Goal: Task Accomplishment & Management: Use online tool/utility

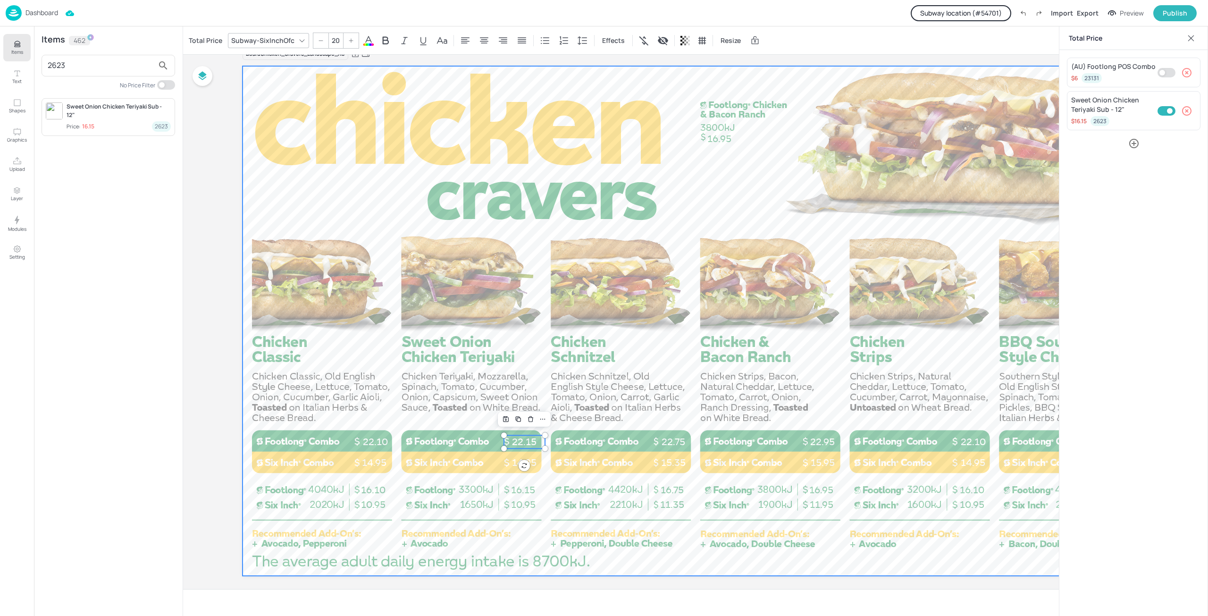
scroll to position [29, 0]
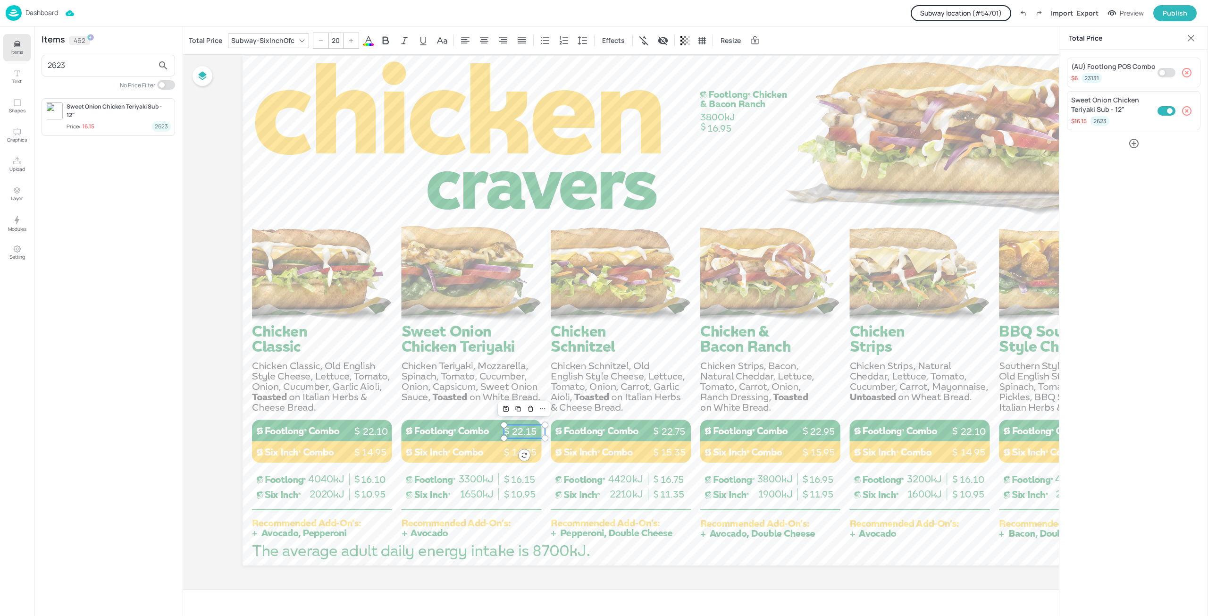
click at [193, 350] on div "Board Chicken_Cravers_Landscape_AU 16.10 10.95 10.95 16.15 16.95 11.95 11.35 16…" at bounding box center [695, 306] width 1025 height 563
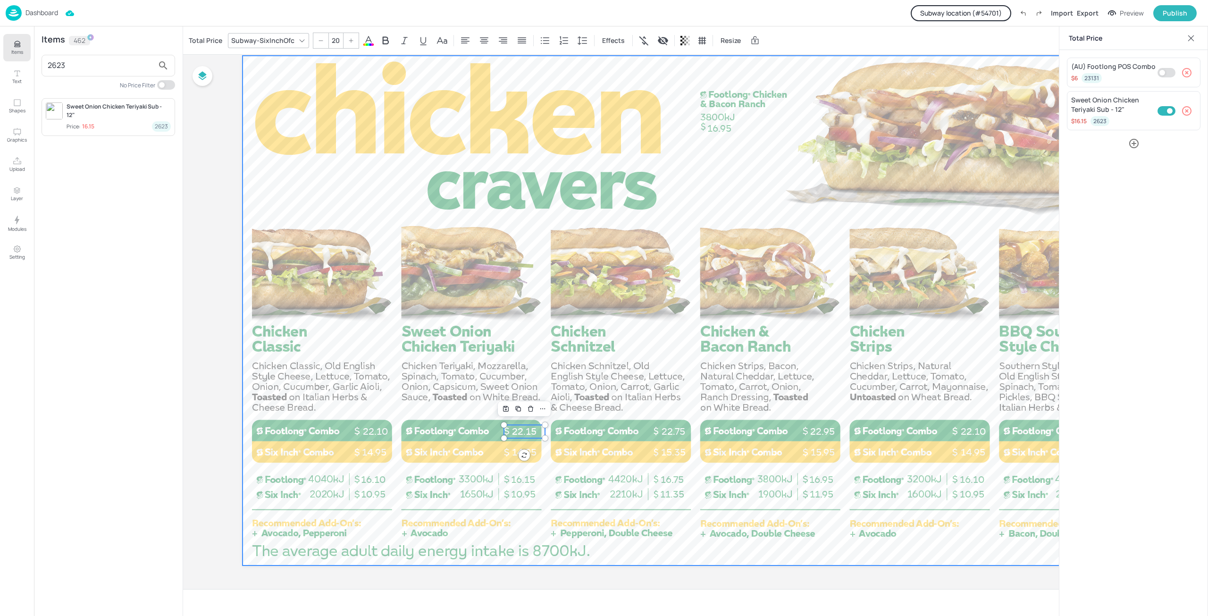
drag, startPoint x: 513, startPoint y: 574, endPoint x: 751, endPoint y: 521, distance: 243.9
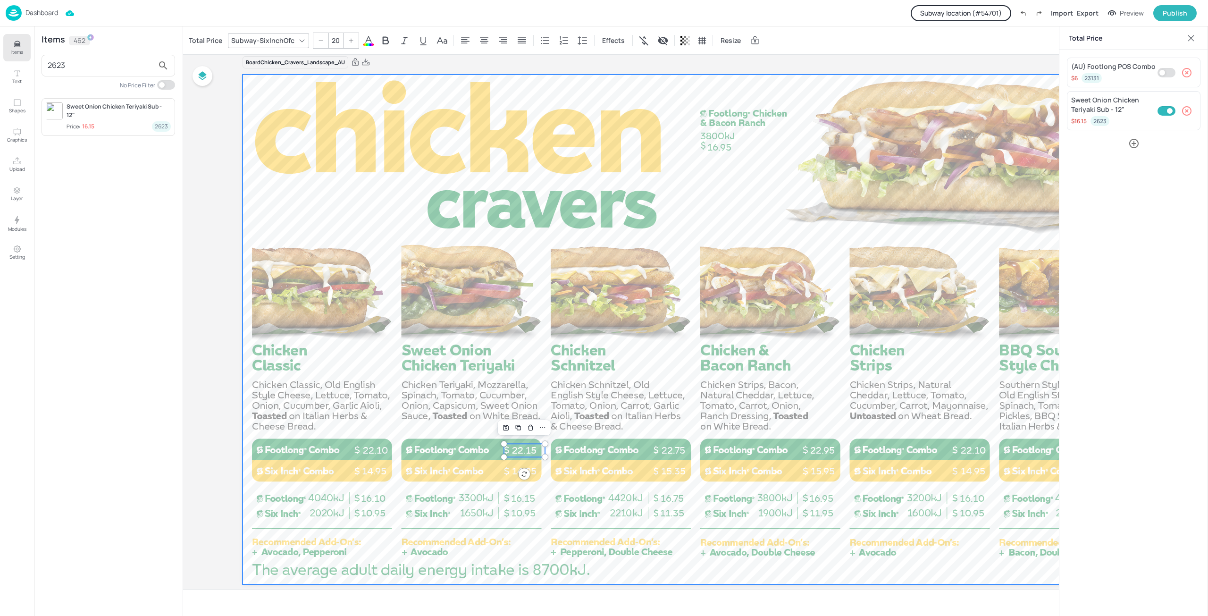
scroll to position [0, 0]
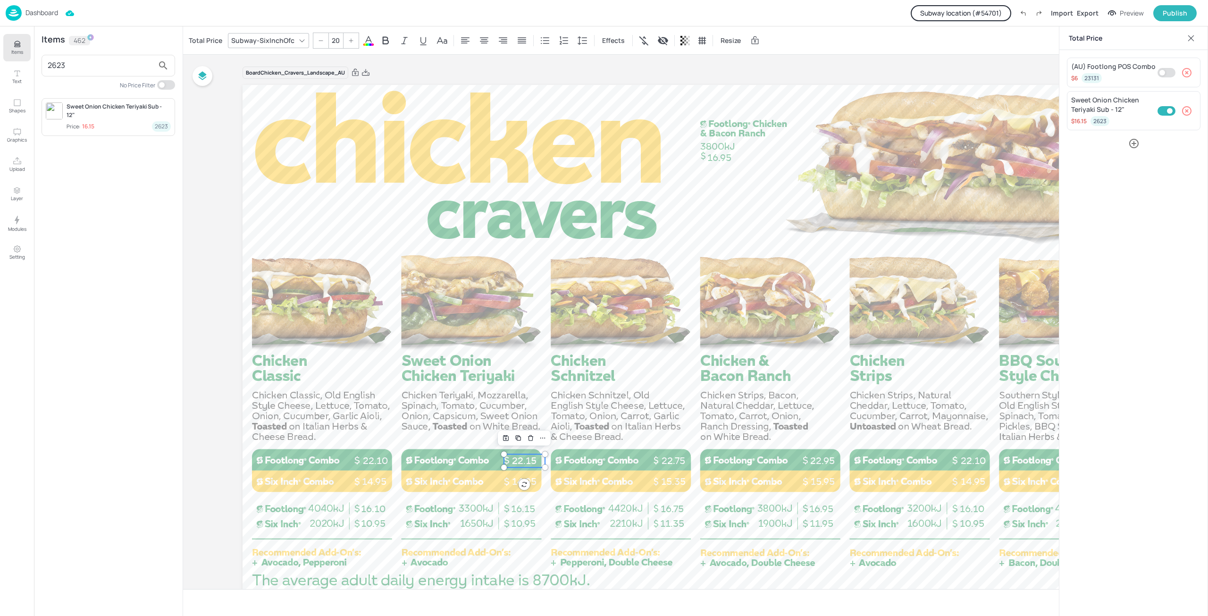
click at [1191, 32] on div at bounding box center [1191, 38] width 15 height 15
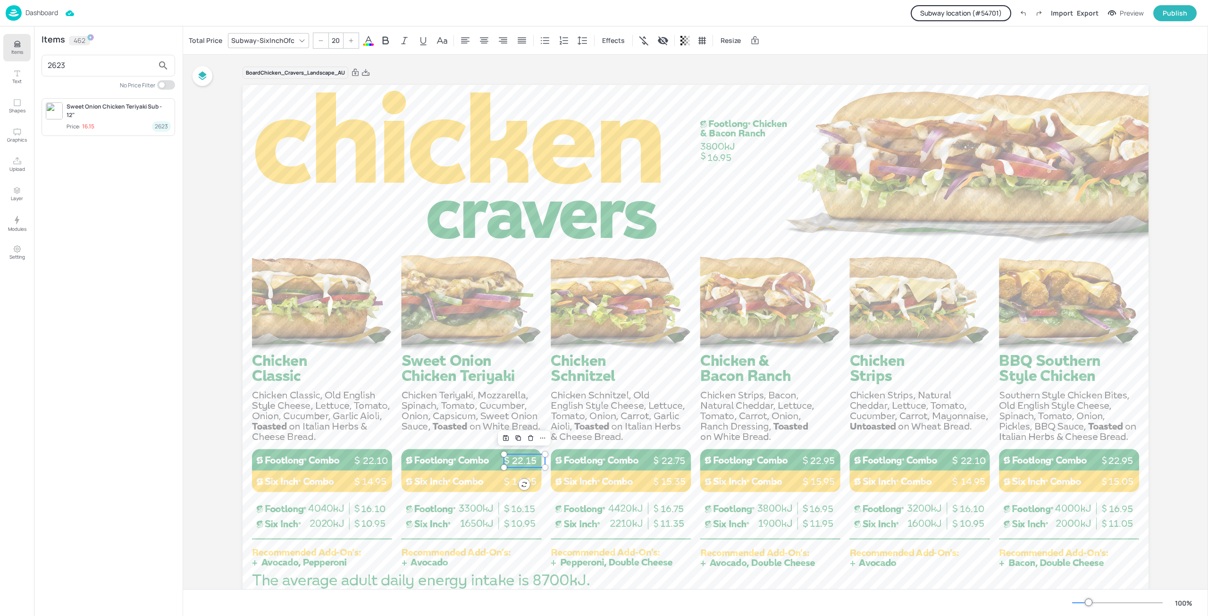
click at [59, 13] on div "Dashboard Subway location (# 54701 ) Import Export Preview Publish" at bounding box center [601, 13] width 1191 height 26
click at [41, 12] on p "Dashboard" at bounding box center [41, 12] width 33 height 7
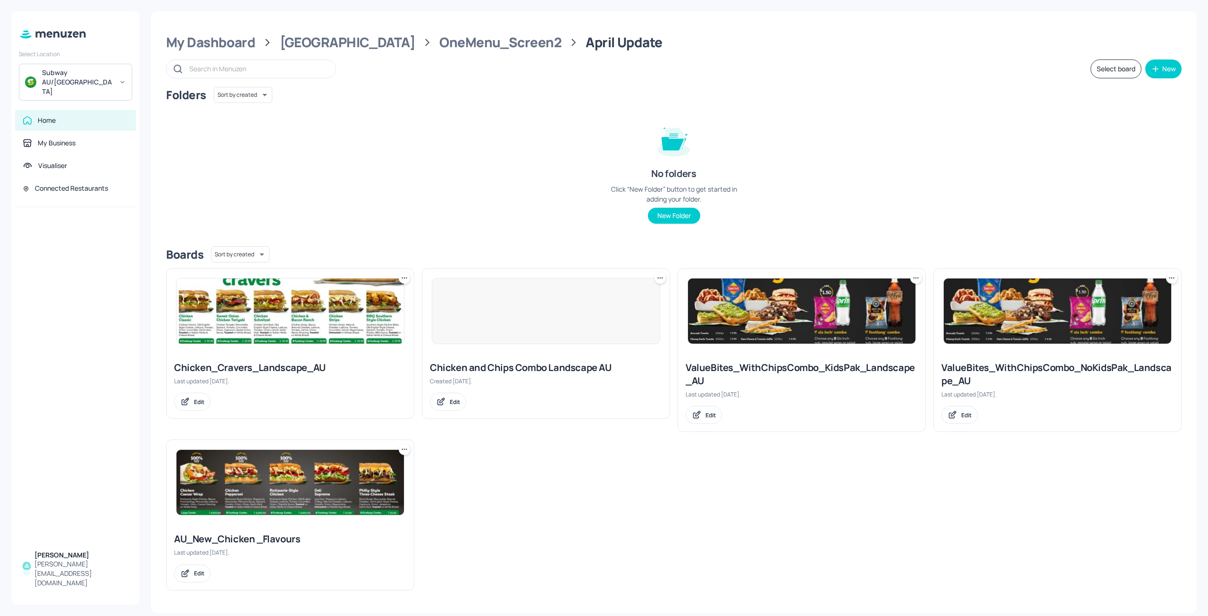
click at [390, 161] on div "Folders Sort by created id ​ No folders Click “New Folder” button to get starte…" at bounding box center [674, 163] width 1016 height 152
click at [389, 153] on div "Folders Sort by created id ​ No folders Click “New Folder” button to get starte…" at bounding box center [674, 163] width 1016 height 152
click at [366, 139] on div "Folders Sort by created id ​ No folders Click “New Folder” button to get starte…" at bounding box center [674, 163] width 1016 height 152
click at [86, 72] on div "Subway AU/[GEOGRAPHIC_DATA]" at bounding box center [77, 82] width 71 height 28
click at [92, 124] on div "P Project Fish" at bounding box center [76, 117] width 104 height 17
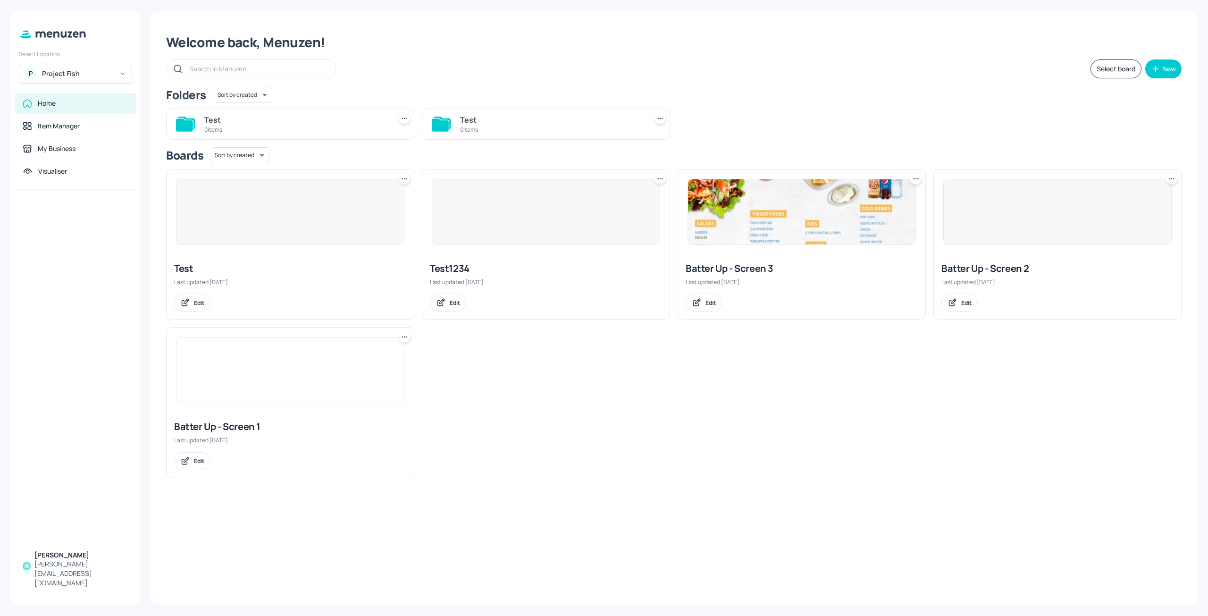
click at [794, 235] on img at bounding box center [801, 211] width 227 height 65
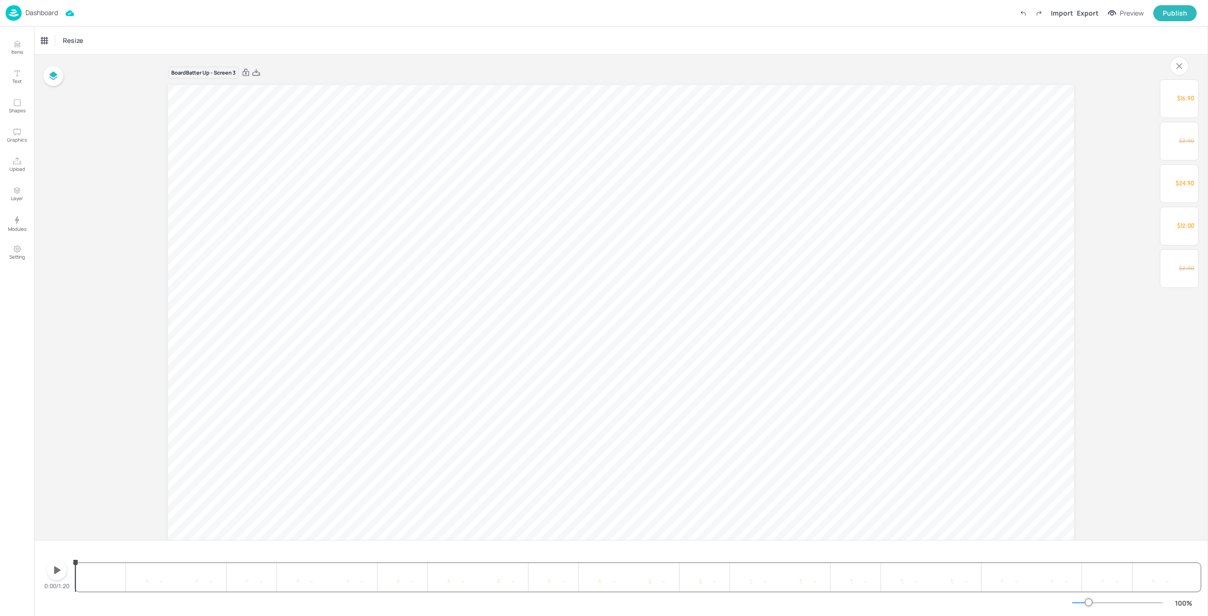
click at [56, 571] on icon "button" at bounding box center [57, 570] width 7 height 8
click at [57, 575] on icon "button" at bounding box center [56, 570] width 15 height 15
click at [42, 11] on p "Dashboard" at bounding box center [41, 12] width 33 height 7
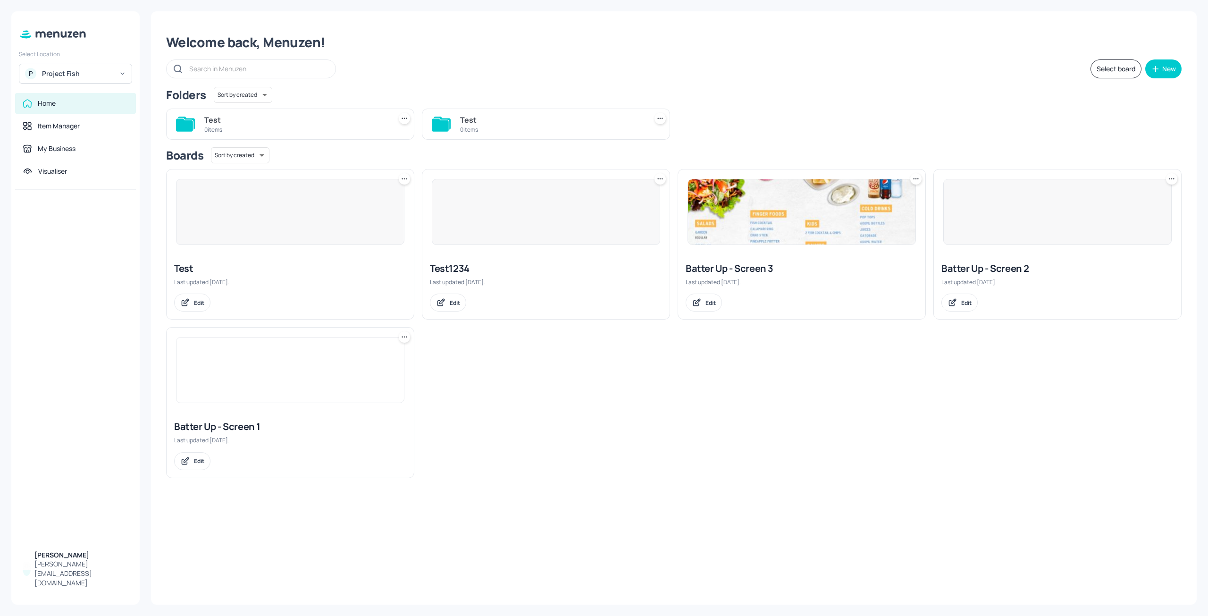
click at [1066, 210] on div at bounding box center [1057, 212] width 228 height 66
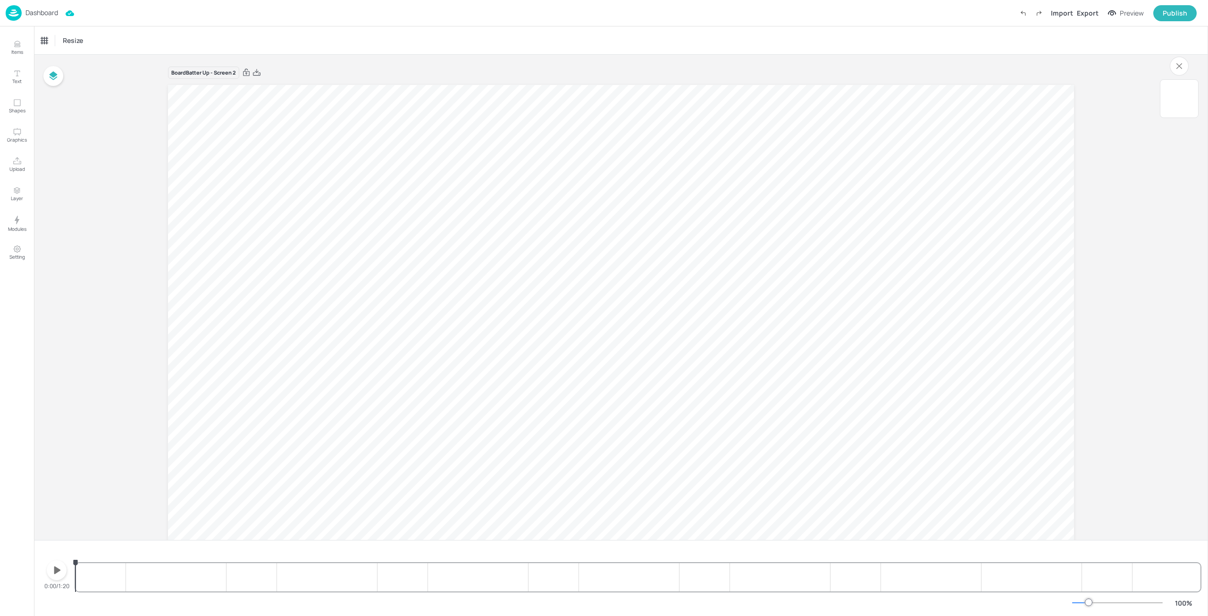
click at [61, 570] on icon "button" at bounding box center [56, 570] width 15 height 15
click at [60, 571] on icon "button" at bounding box center [57, 570] width 8 height 9
click at [43, 9] on p "Dashboard" at bounding box center [41, 12] width 33 height 7
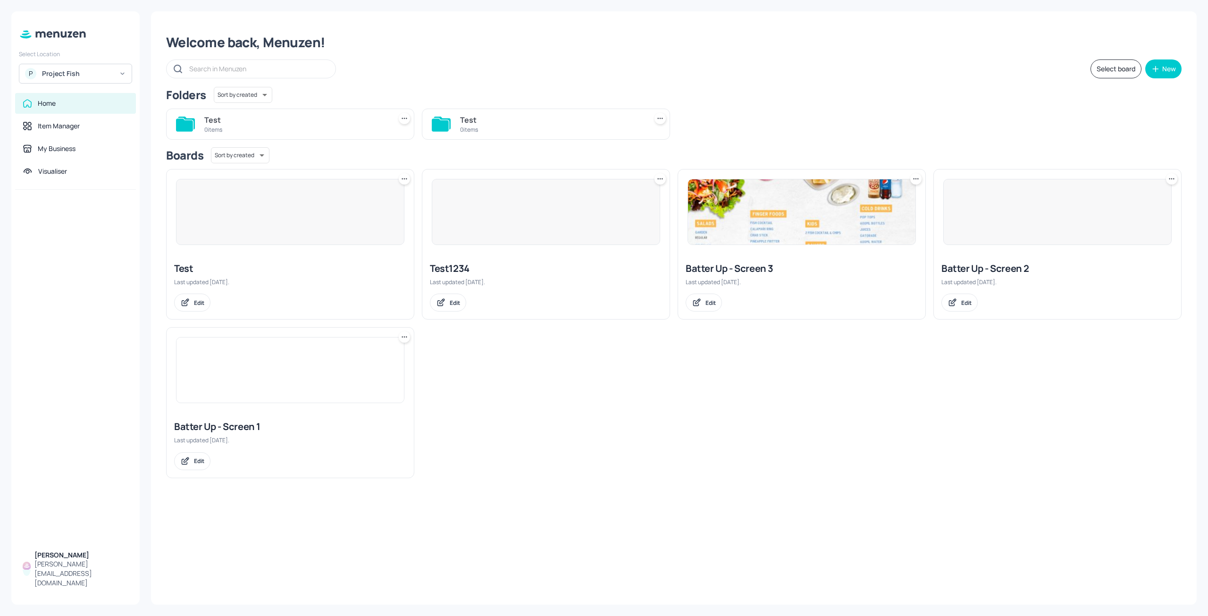
click at [303, 391] on img at bounding box center [290, 369] width 227 height 65
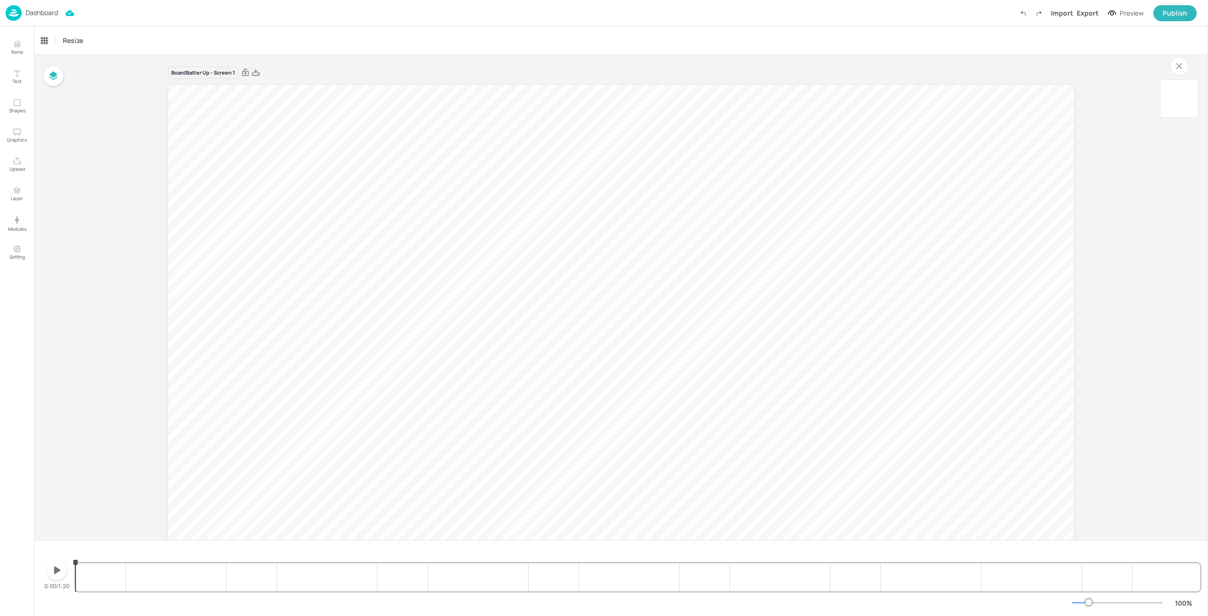
click at [61, 568] on icon "button" at bounding box center [56, 570] width 15 height 15
click at [1170, 14] on div "Publish" at bounding box center [1175, 13] width 25 height 10
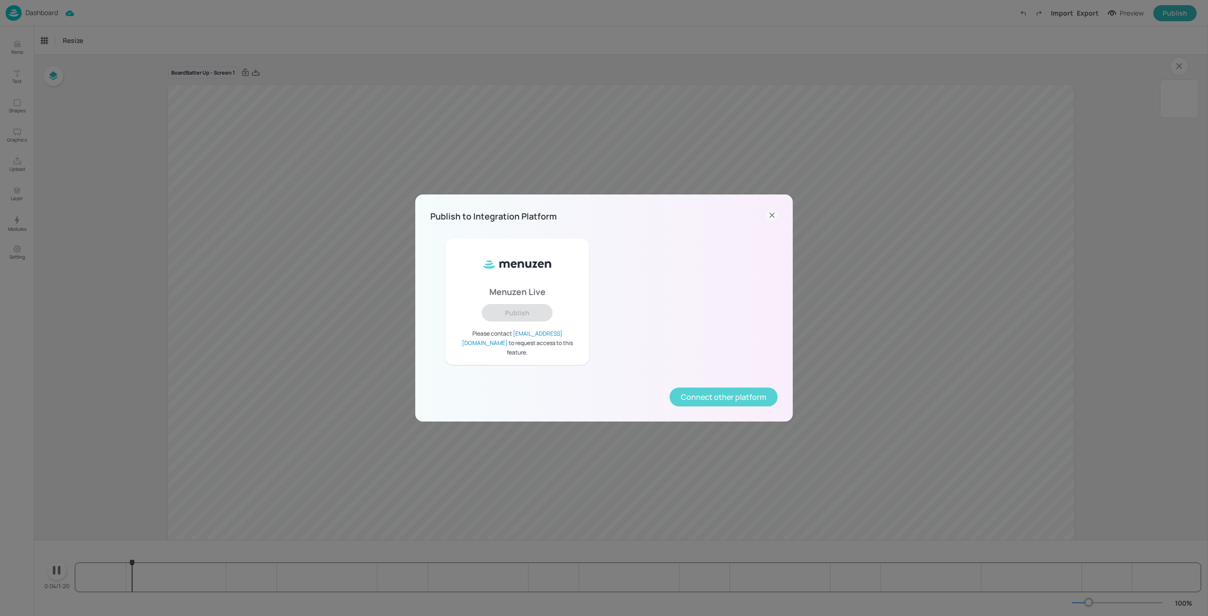
click at [768, 387] on button "Connect other platform" at bounding box center [724, 396] width 108 height 19
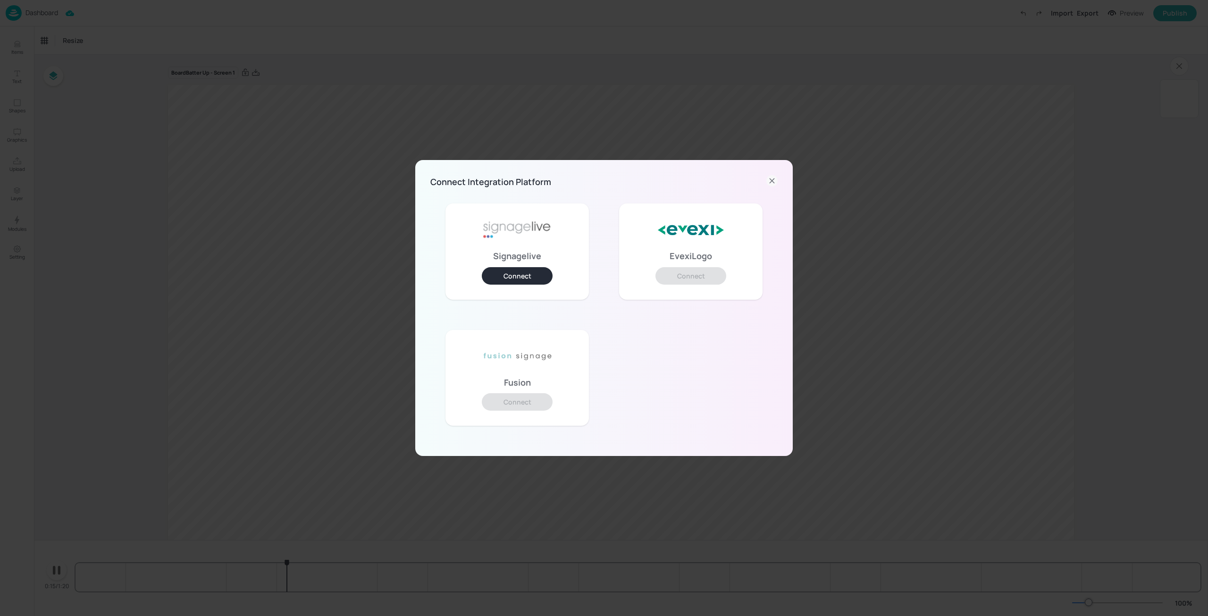
click at [776, 180] on icon at bounding box center [771, 180] width 11 height 11
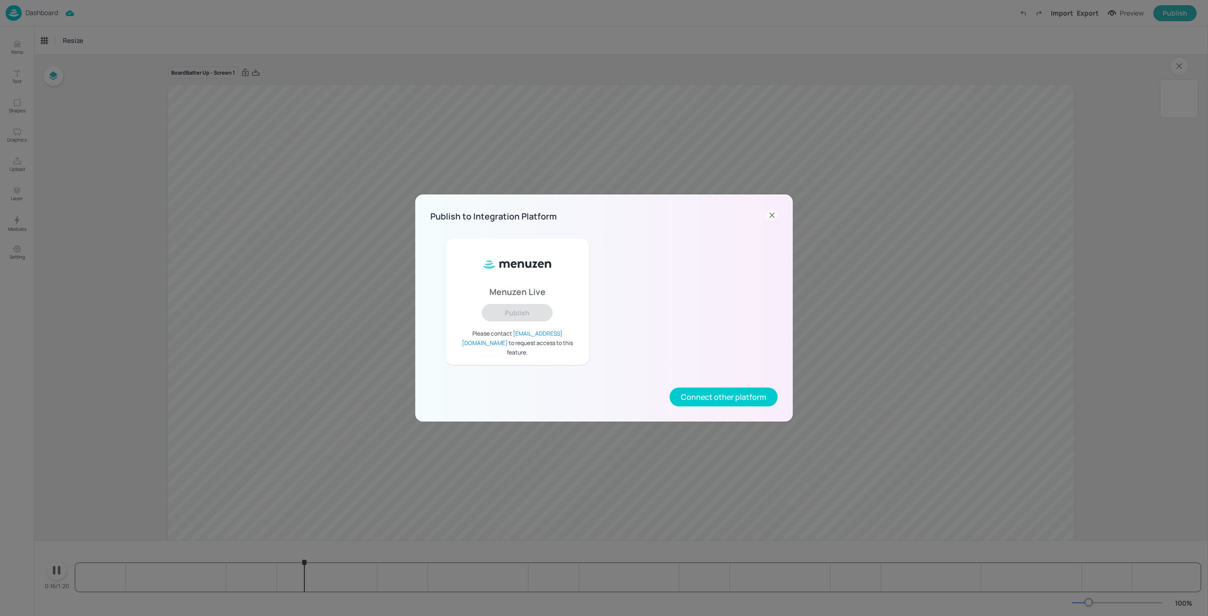
click at [703, 382] on div "Menuzen Live Publish Please contact info@menuzen.com to request access to this …" at bounding box center [603, 315] width 347 height 184
click at [703, 387] on button "Connect other platform" at bounding box center [724, 396] width 108 height 19
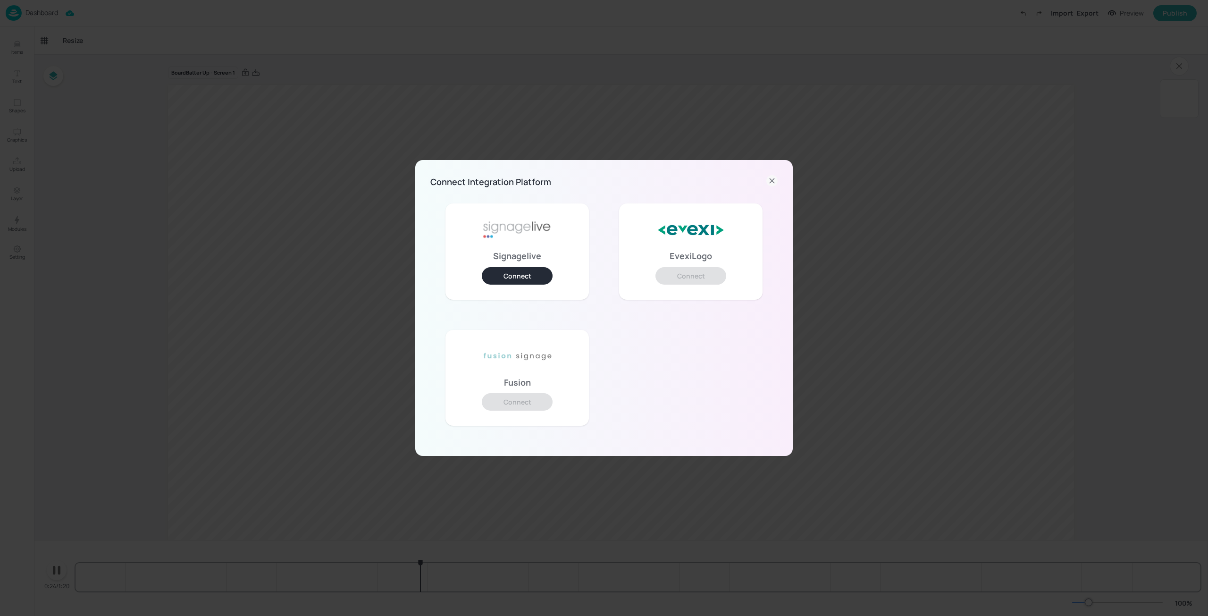
click at [191, 0] on div "Connect Integration Platform Signagelive Connect EvexiLogo Connect Fusion Conne…" at bounding box center [604, 308] width 1208 height 616
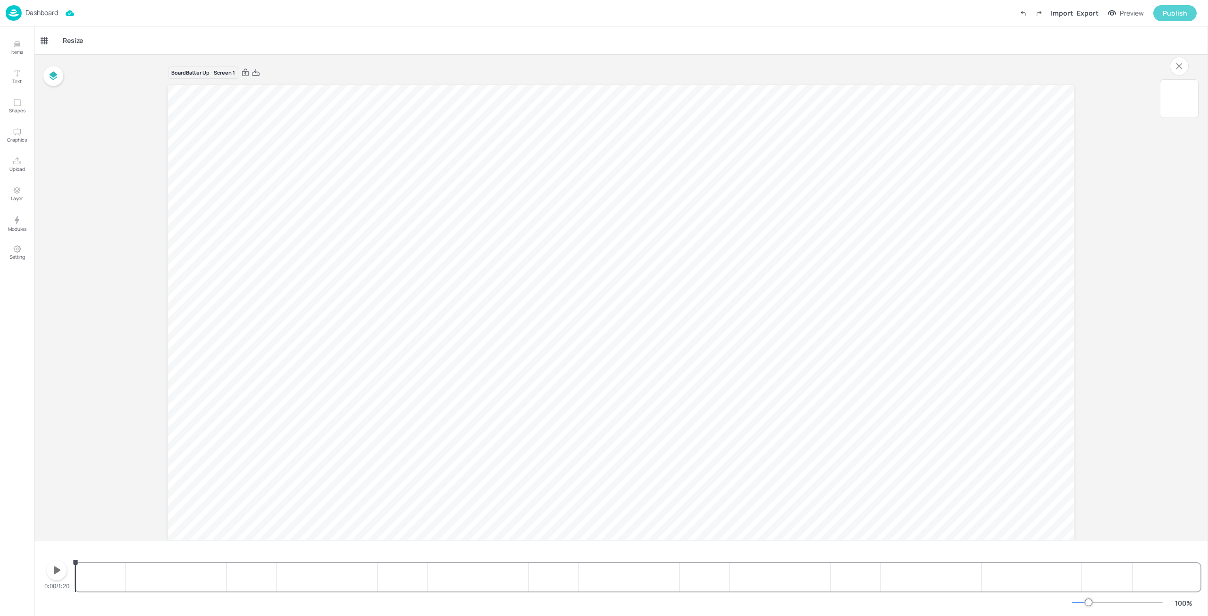
click at [1180, 17] on div "Publish" at bounding box center [1175, 13] width 25 height 10
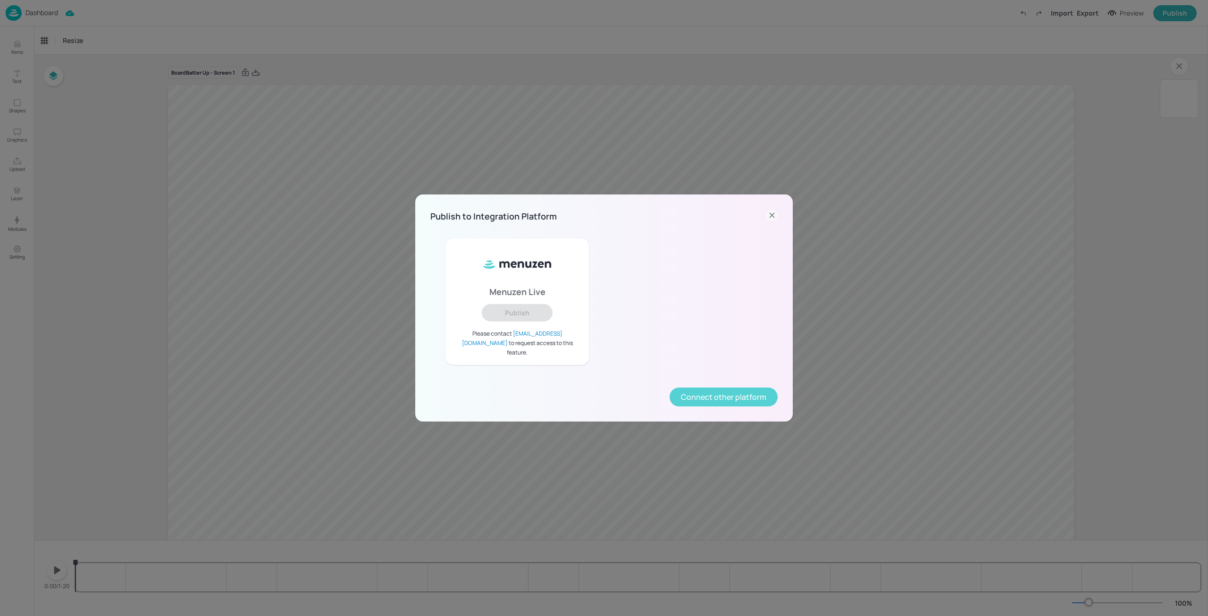
click at [717, 387] on button "Connect other platform" at bounding box center [724, 396] width 108 height 19
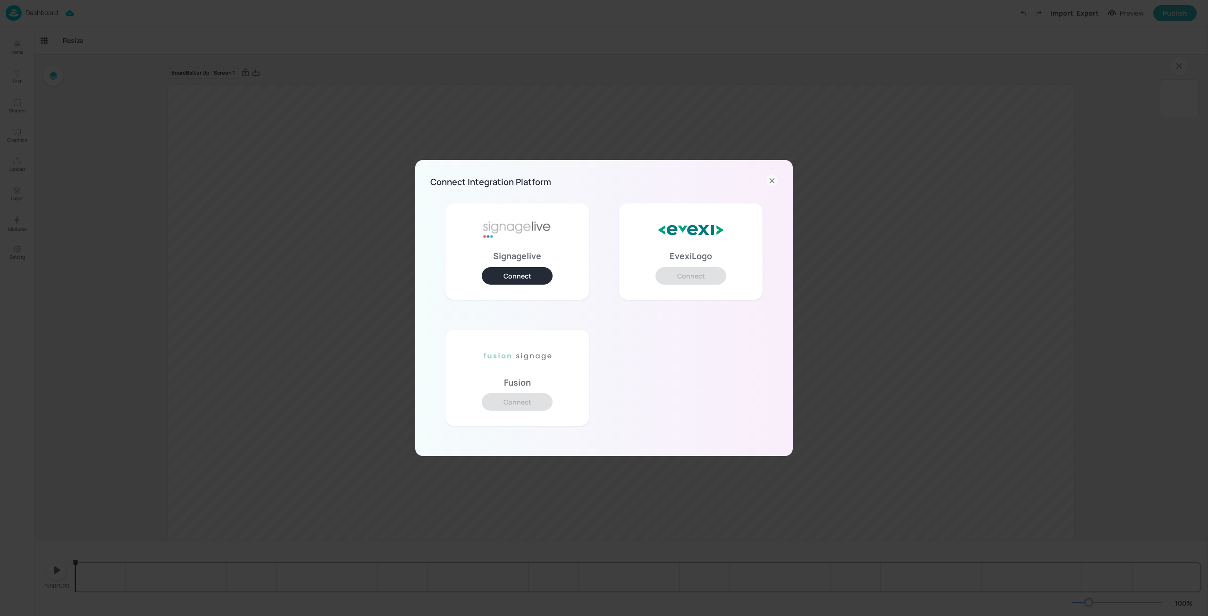
click at [530, 270] on button "Connect" at bounding box center [517, 275] width 71 height 17
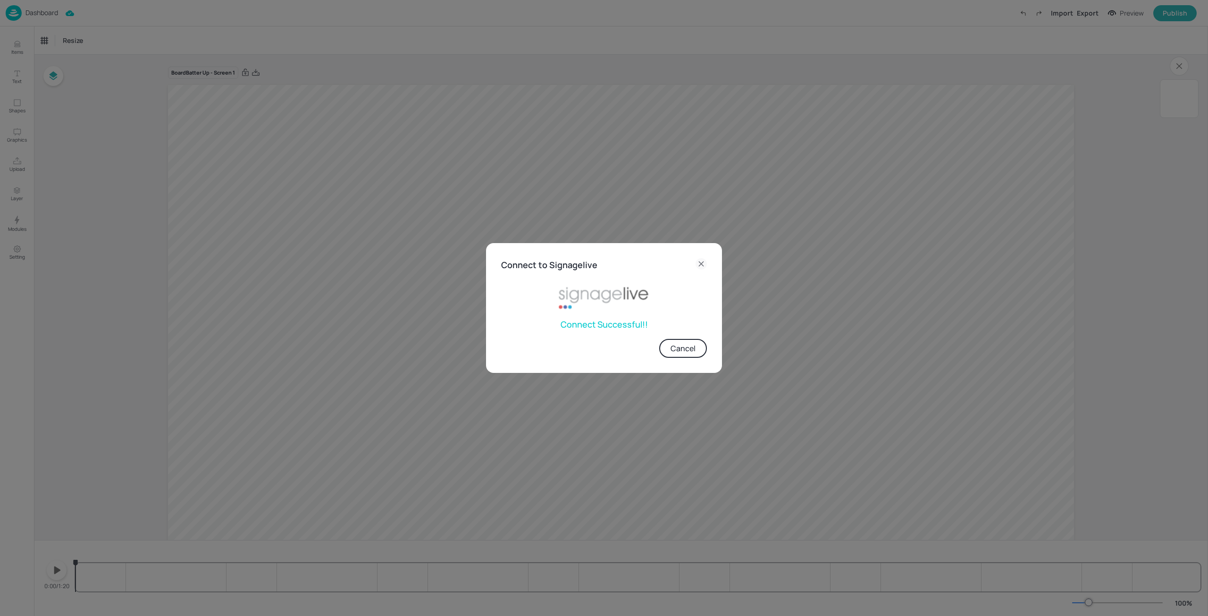
click at [701, 266] on icon at bounding box center [701, 263] width 11 height 11
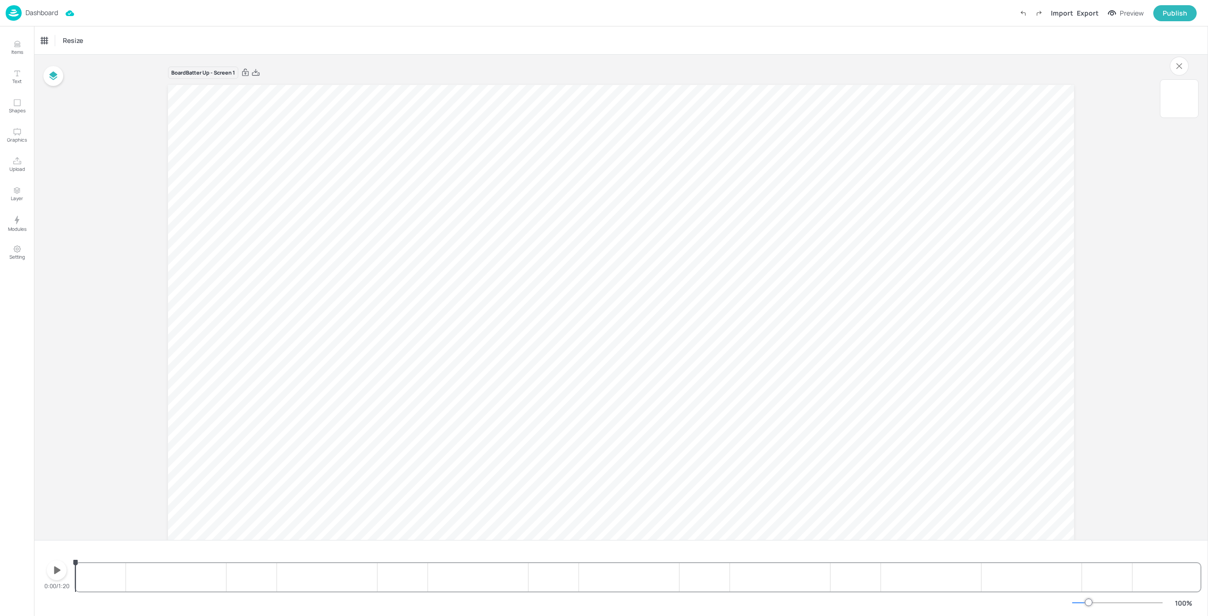
click at [701, 266] on icon at bounding box center [701, 270] width 11 height 11
click at [1166, 12] on div "Publish" at bounding box center [1175, 13] width 25 height 10
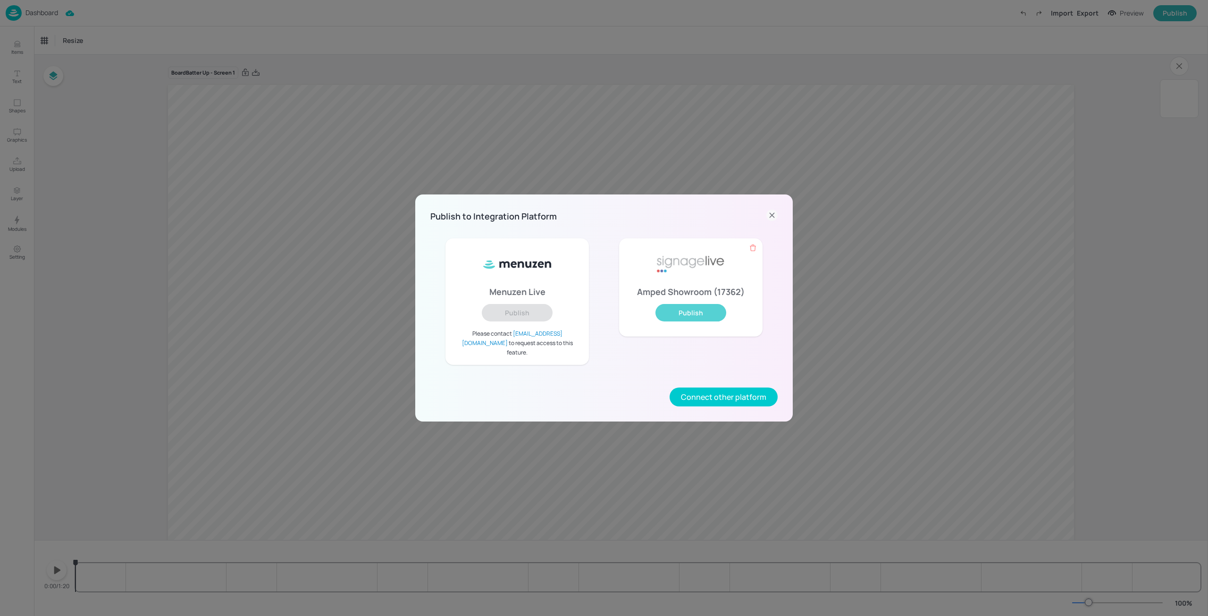
click at [693, 319] on button "Publish" at bounding box center [691, 312] width 71 height 17
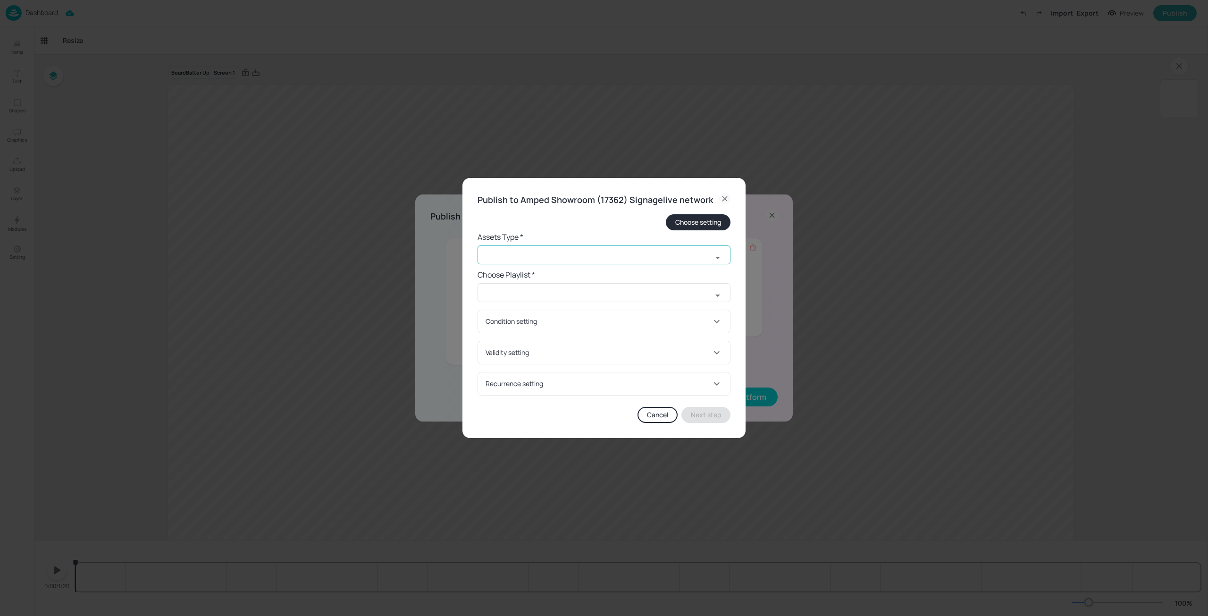
click at [530, 253] on input "text" at bounding box center [595, 254] width 235 height 19
click at [524, 278] on li "widget" at bounding box center [604, 276] width 253 height 16
type input "widget"
click at [519, 295] on input "text" at bounding box center [595, 292] width 235 height 19
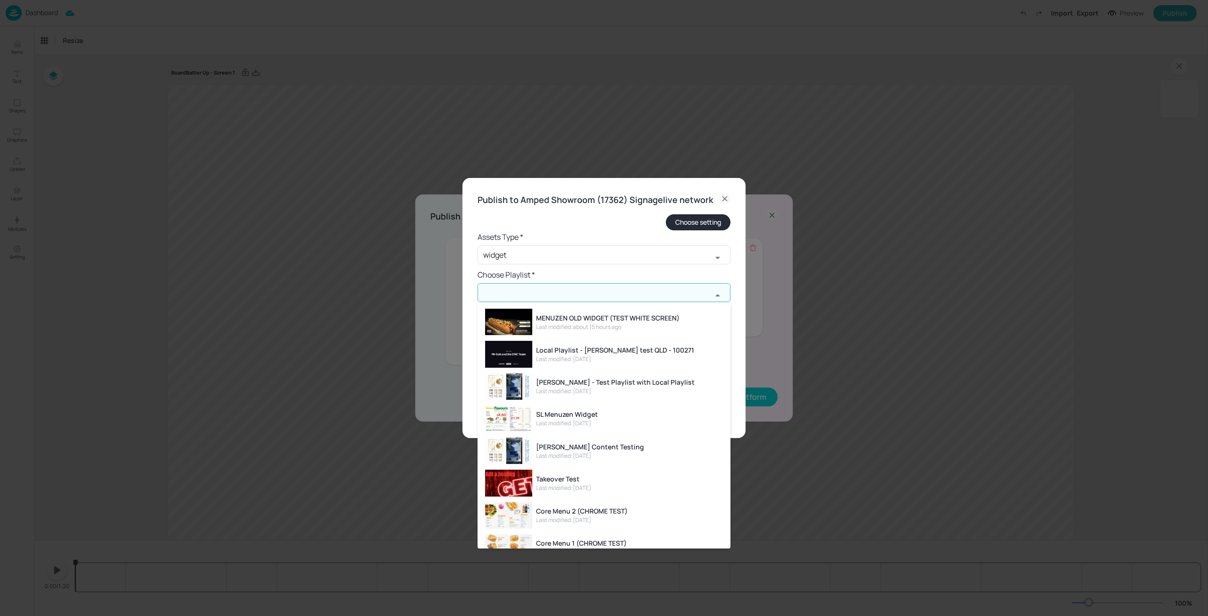
scroll to position [47, 0]
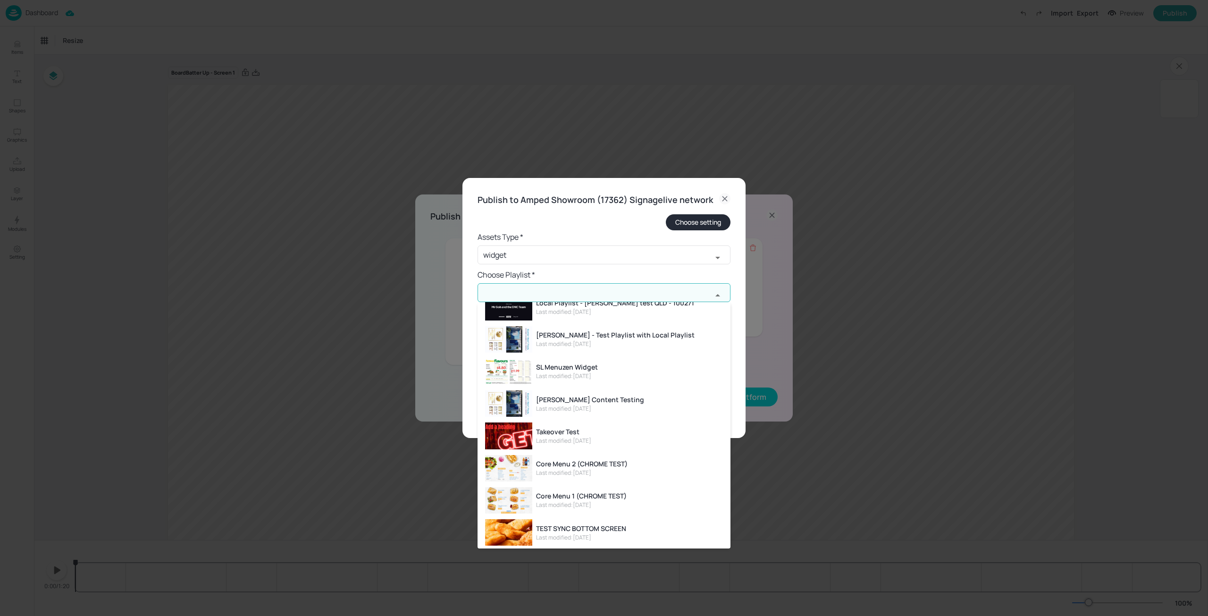
click at [599, 496] on div "Core Menu 1 (CHROME TEST)" at bounding box center [581, 496] width 91 height 10
type input "Core Menu 1 (CHROME TEST)"
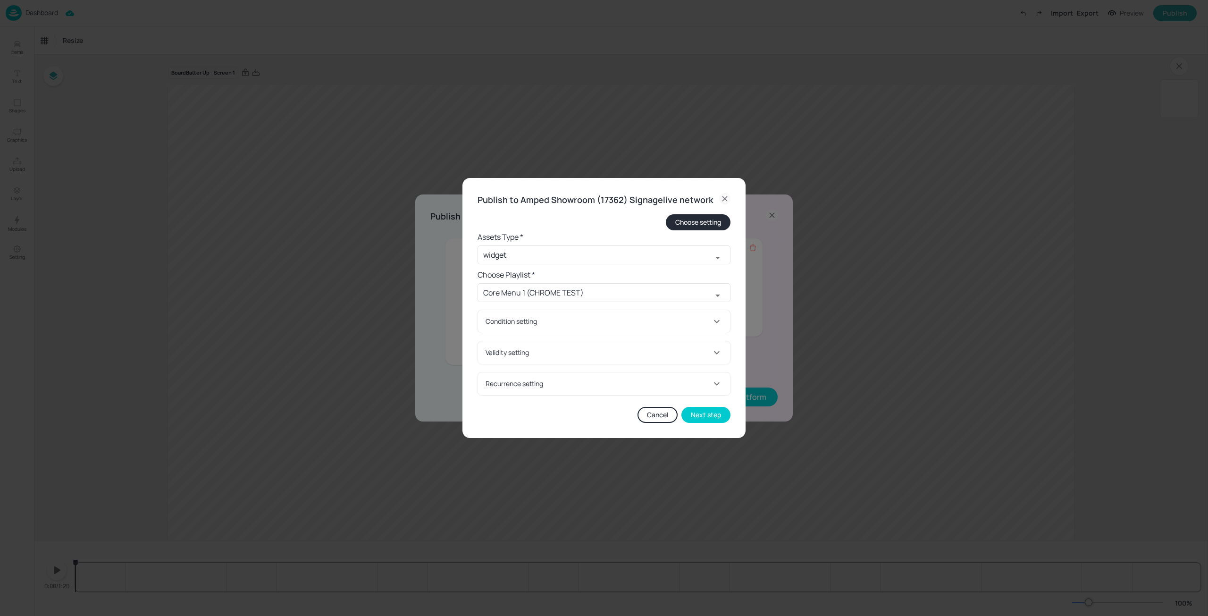
drag, startPoint x: 714, startPoint y: 421, endPoint x: 747, endPoint y: 371, distance: 59.7
click at [747, 373] on div "Publish to Amped Showroom (17362) Signagelive network Choose setting Assets Typ…" at bounding box center [604, 308] width 1208 height 616
click at [717, 325] on icon at bounding box center [716, 321] width 11 height 11
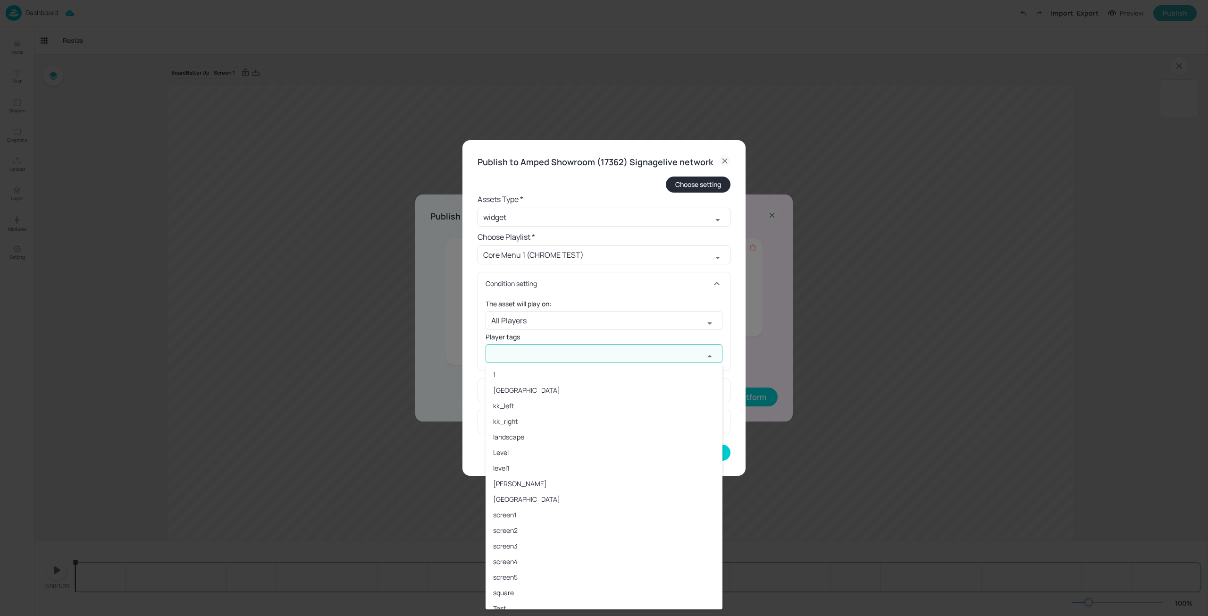
click at [619, 358] on input "text" at bounding box center [595, 353] width 219 height 19
click at [570, 475] on li "screen1" at bounding box center [604, 473] width 237 height 16
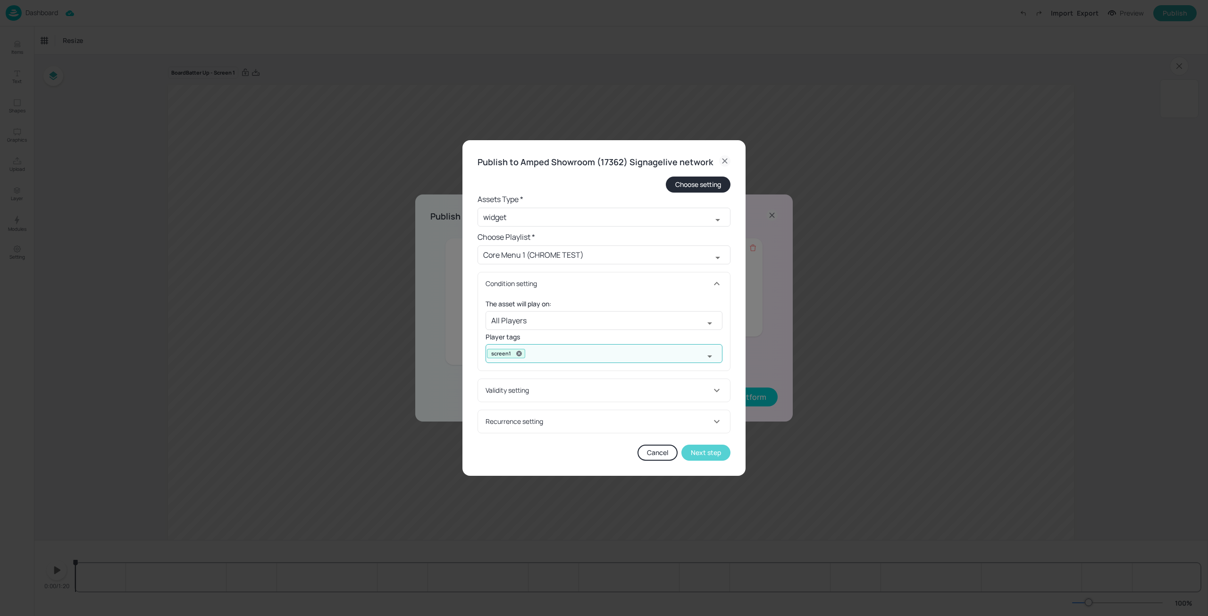
click at [711, 451] on button "Next step" at bounding box center [705, 453] width 49 height 16
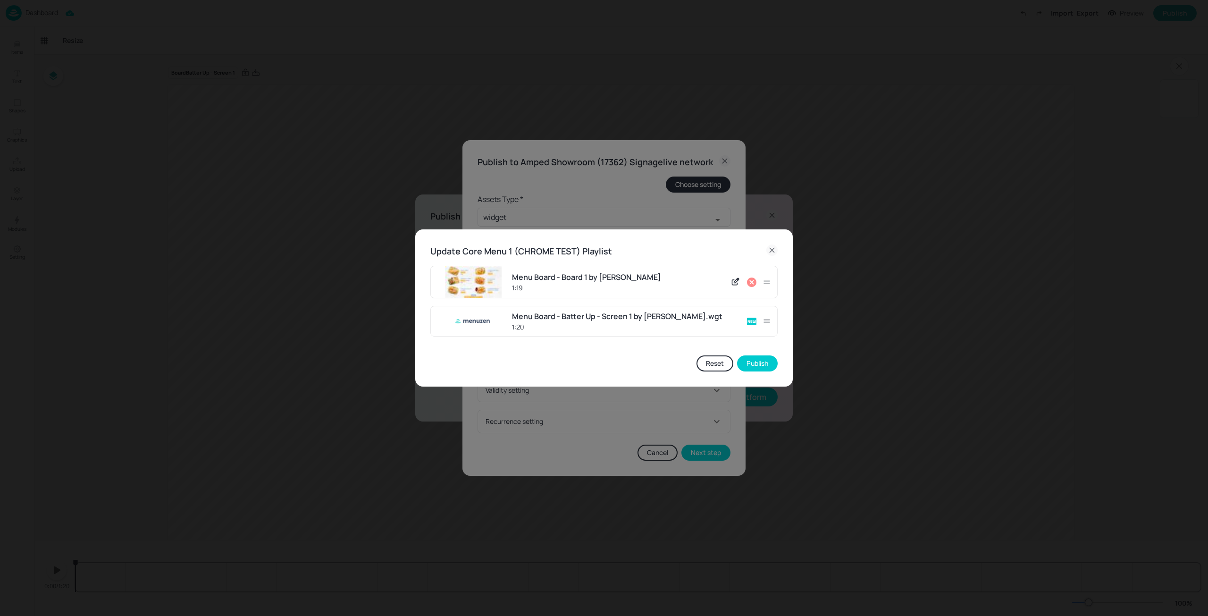
click at [734, 280] on icon at bounding box center [734, 282] width 5 height 5
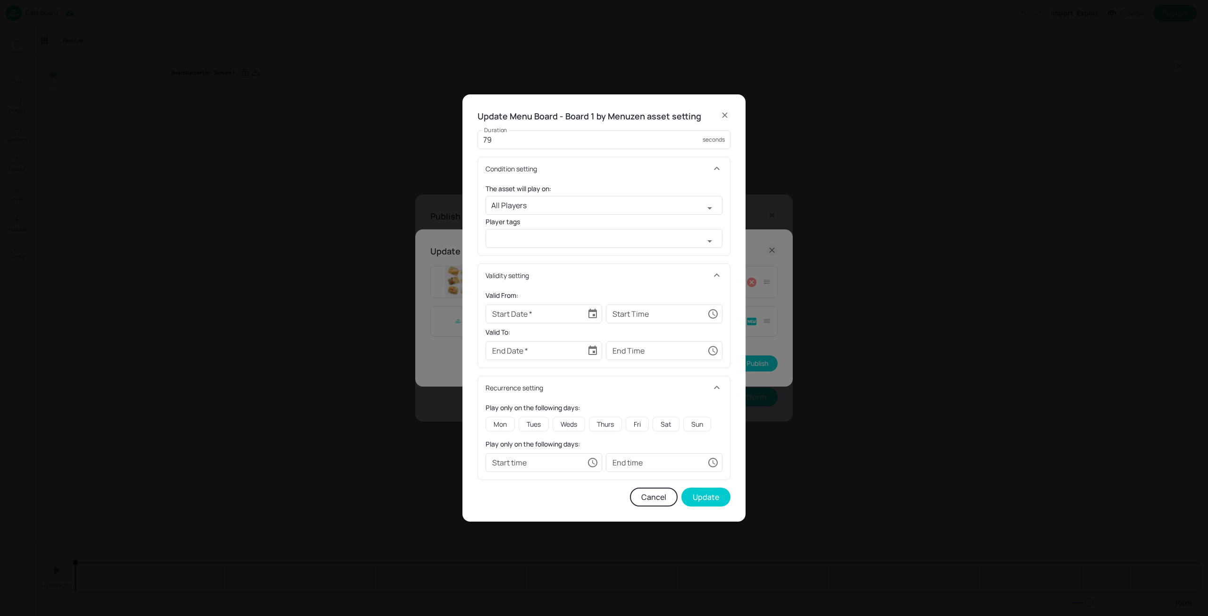
click at [725, 115] on icon at bounding box center [725, 115] width 4 height 4
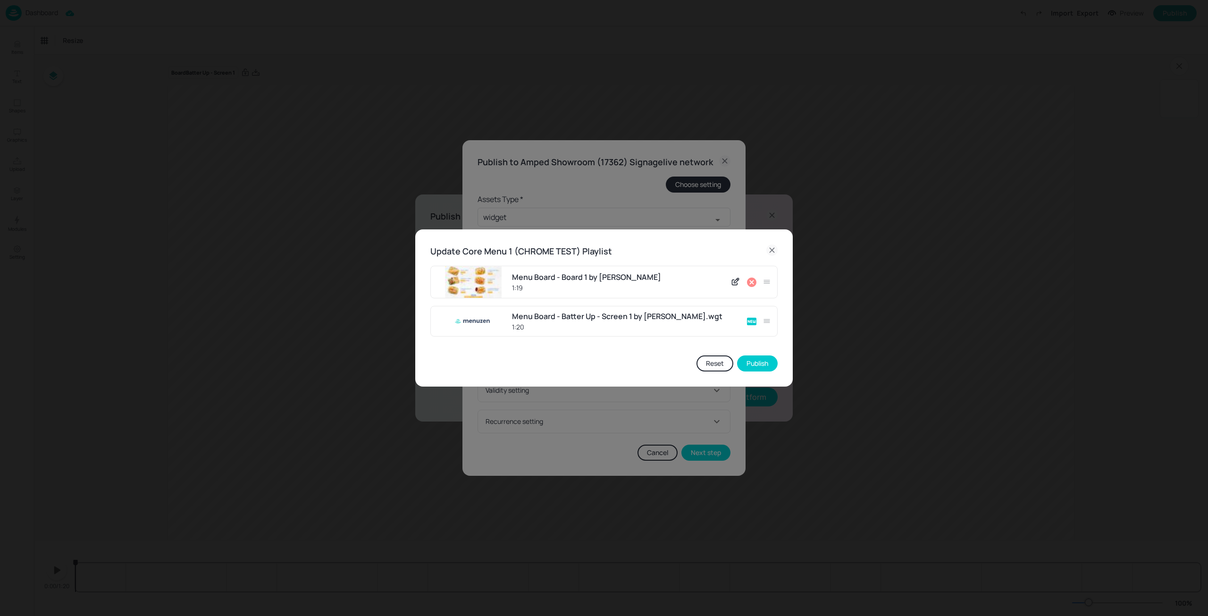
click at [773, 246] on icon at bounding box center [771, 249] width 11 height 11
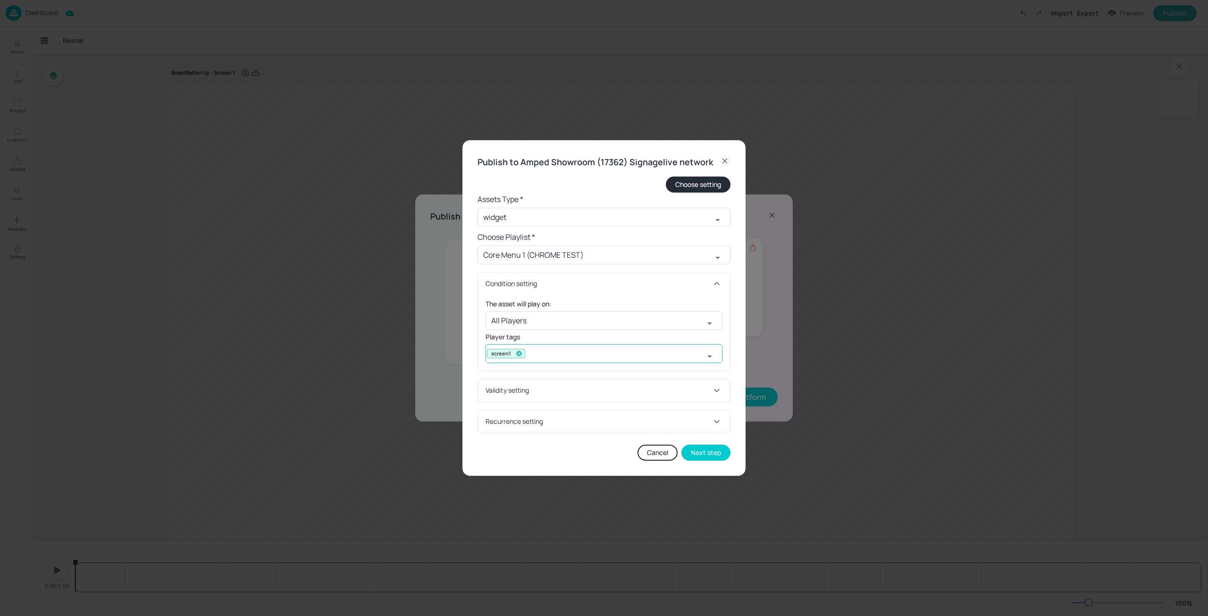
click at [521, 353] on icon at bounding box center [519, 354] width 6 height 6
click at [715, 456] on button "Next step" at bounding box center [705, 453] width 49 height 16
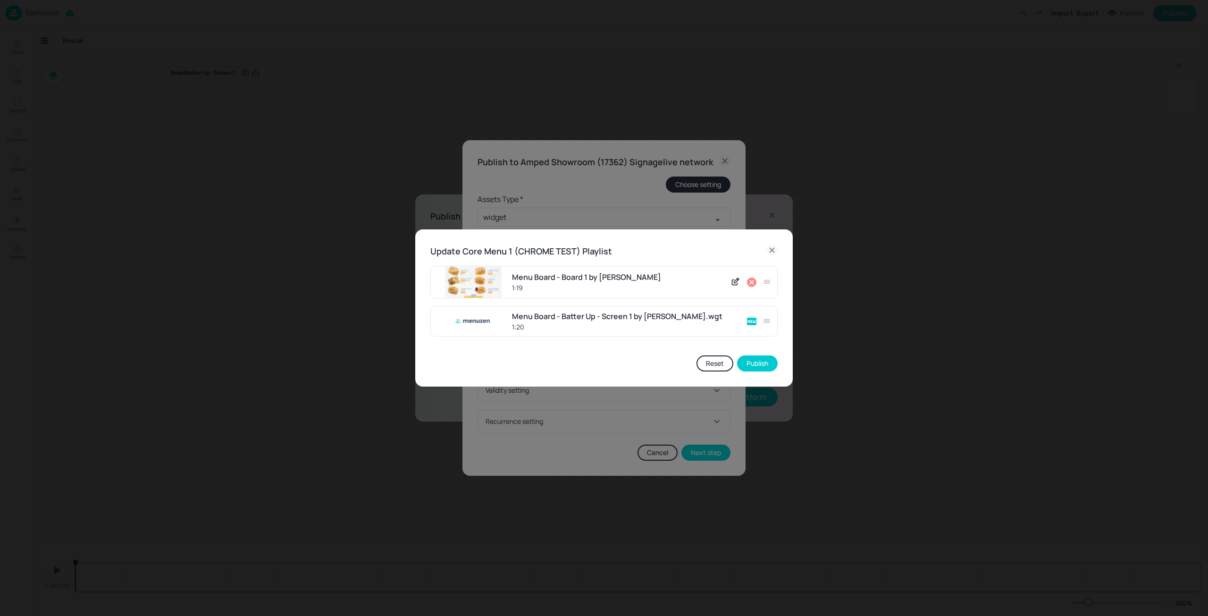
click at [752, 284] on icon at bounding box center [751, 281] width 9 height 9
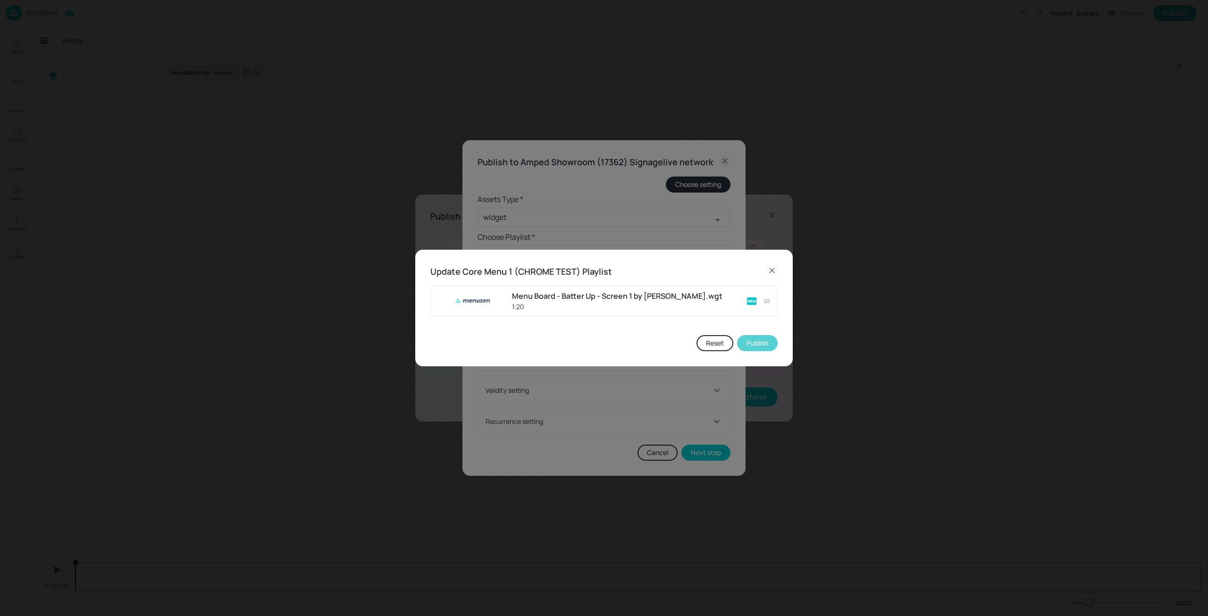
click at [755, 345] on button "Publish" at bounding box center [757, 343] width 41 height 16
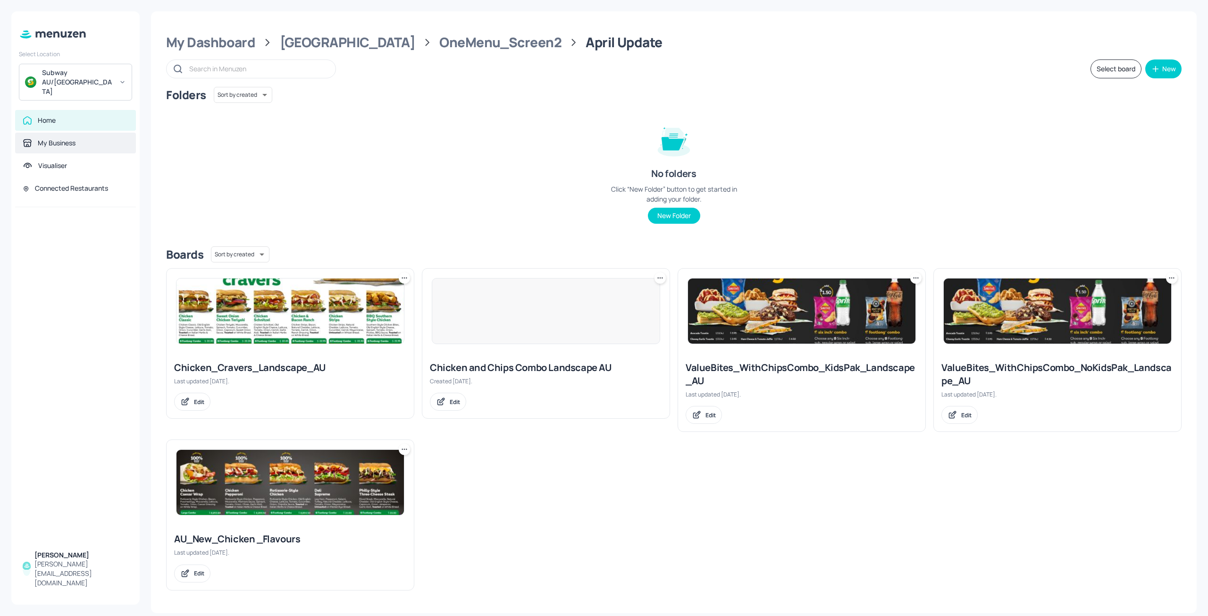
click at [61, 133] on div "My Business" at bounding box center [75, 143] width 121 height 21
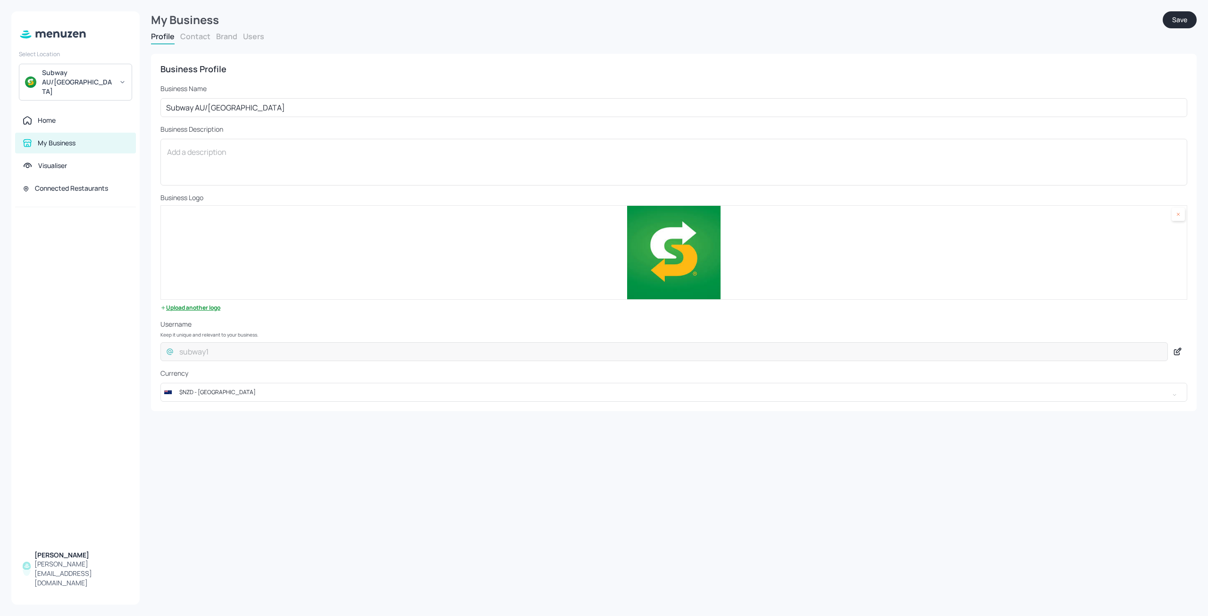
click at [226, 40] on button "Brand" at bounding box center [226, 36] width 21 height 10
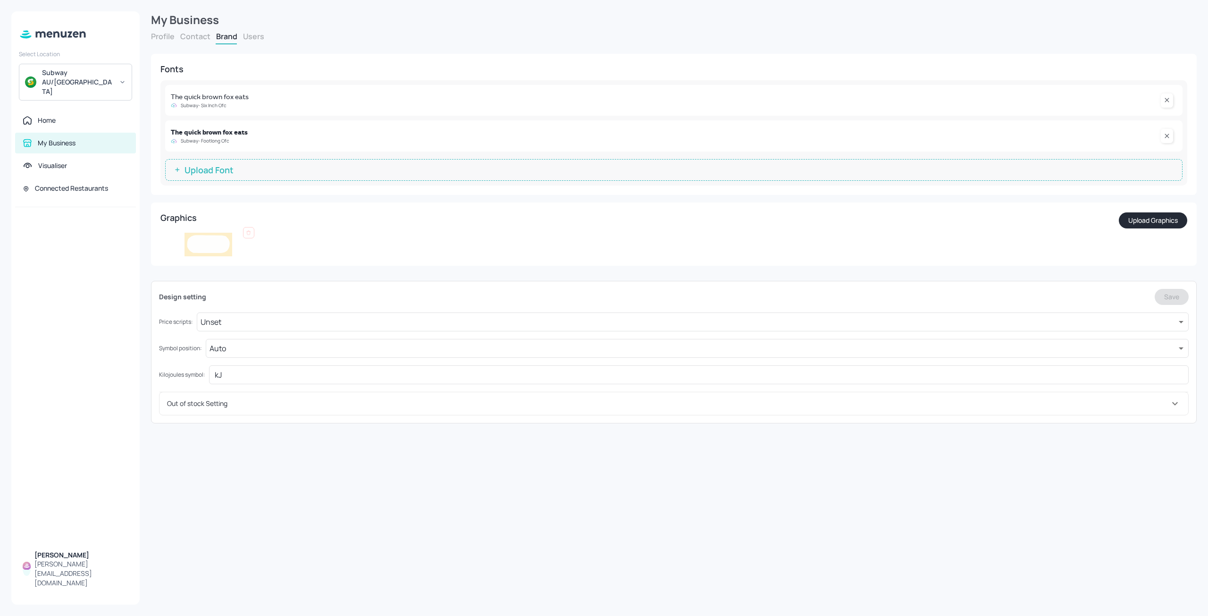
click at [910, 132] on div "The quick brown fox eats" at bounding box center [664, 132] width 986 height 10
click at [201, 154] on div "The quick brown fox eats Subway- Six Inch Ofc The quick brown fox eats Subway- …" at bounding box center [673, 132] width 1027 height 105
click at [204, 140] on p "Subway- Footlong Ofc" at bounding box center [205, 140] width 49 height 7
click at [87, 83] on div "Subway AU/[GEOGRAPHIC_DATA]" at bounding box center [75, 82] width 113 height 37
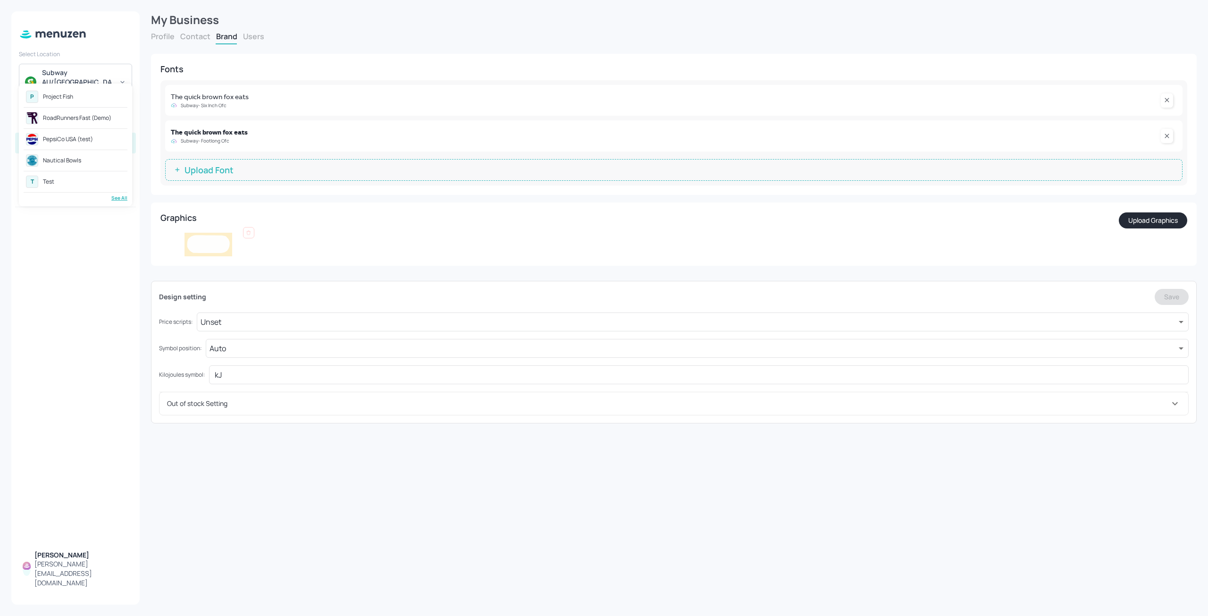
click at [71, 97] on div "Project Fish" at bounding box center [58, 97] width 30 height 6
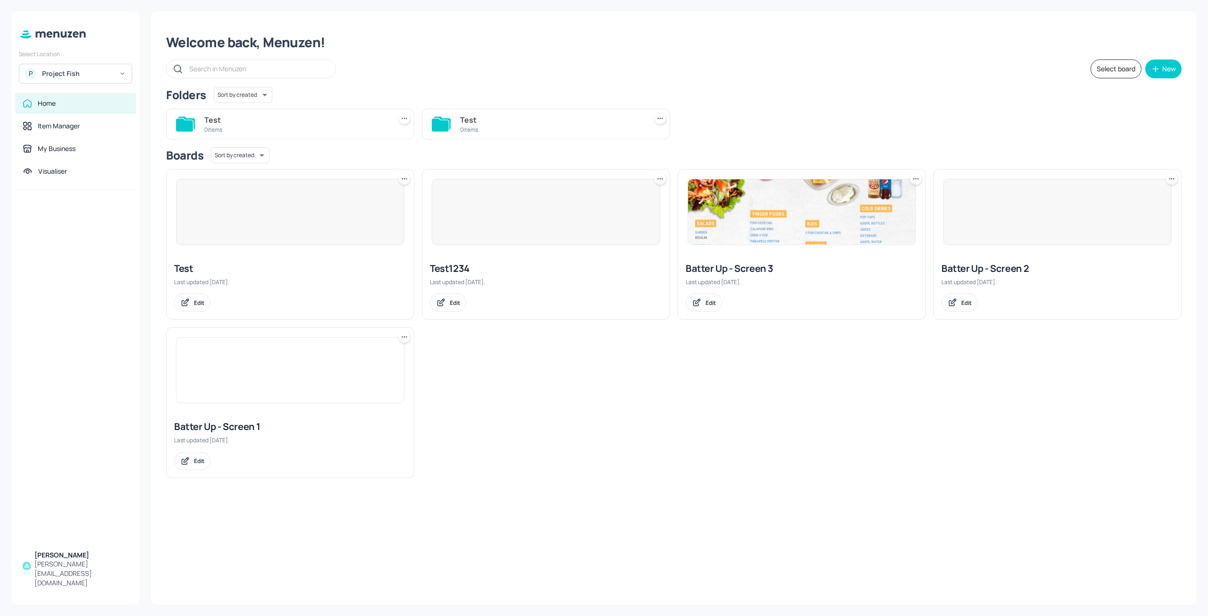
click at [94, 254] on div at bounding box center [75, 367] width 128 height 354
click at [258, 390] on img at bounding box center [290, 369] width 227 height 65
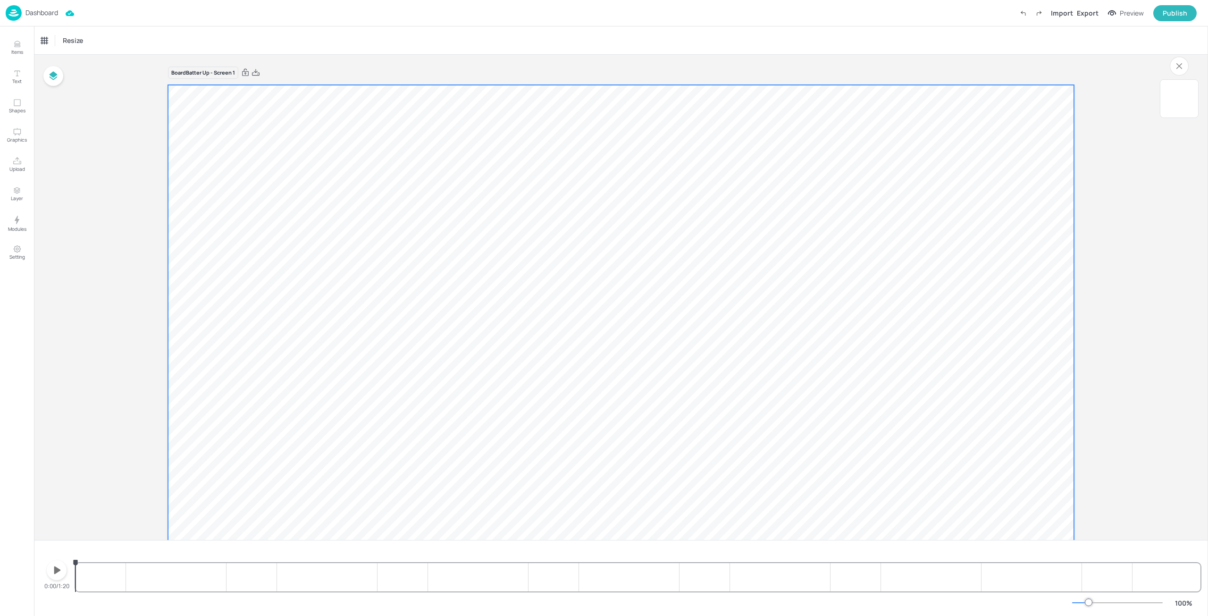
scroll to position [78, 0]
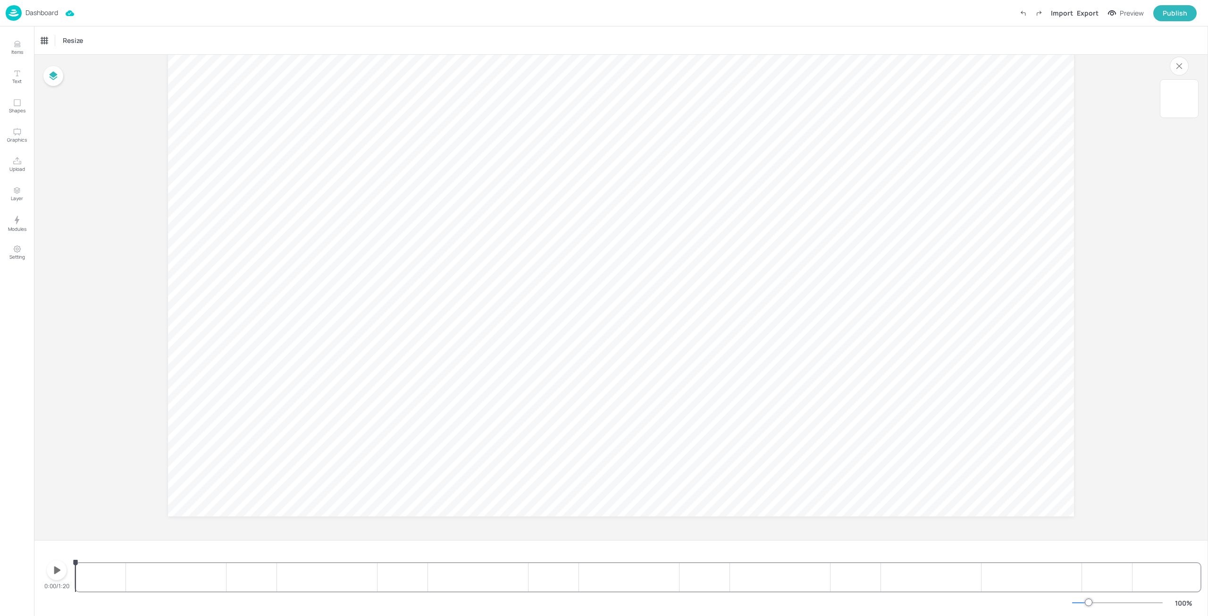
click at [54, 567] on icon "button" at bounding box center [57, 570] width 7 height 8
click at [298, 572] on div "$24.90 $24.90 $24.90 $24.90 $24.90 $24.90 $24.90 $24.90 $24.90 $24.90 $24.90 $2…" at bounding box center [638, 568] width 1125 height 45
click at [264, 576] on div "$24.90 $24.90 $24.90 $24.90 $24.90 $24.90 $24.90 $24.90 $24.90 $24.90 $24.90 $2…" at bounding box center [638, 568] width 1125 height 45
click at [53, 573] on icon "button" at bounding box center [56, 570] width 15 height 15
click at [54, 573] on icon "button" at bounding box center [57, 570] width 8 height 9
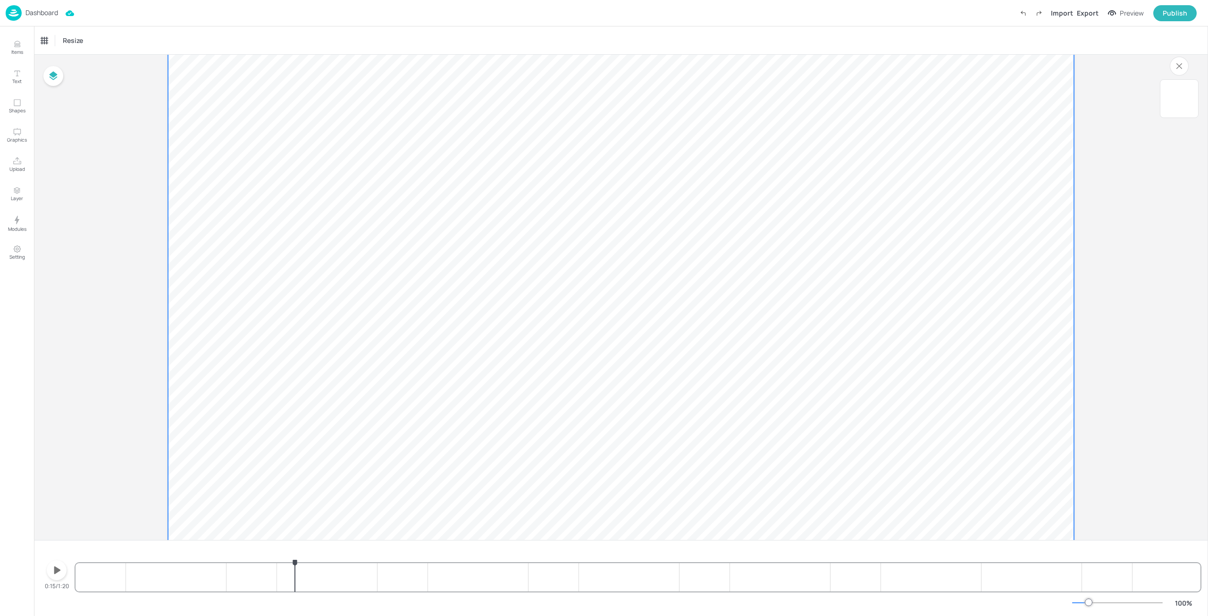
scroll to position [0, 0]
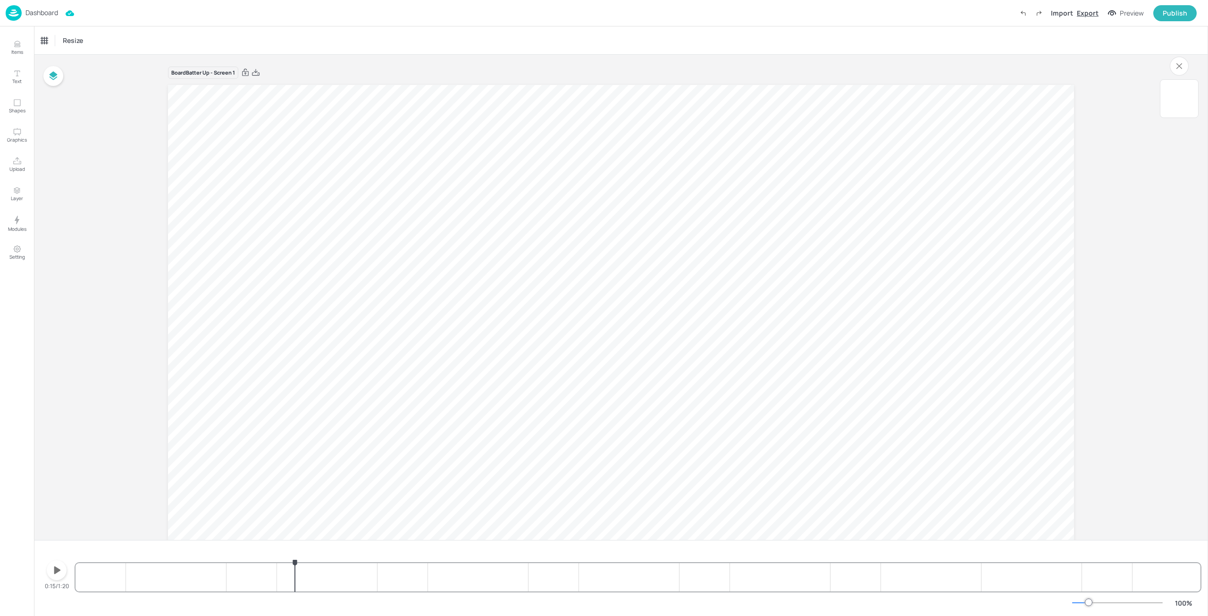
click at [1084, 15] on div "Export" at bounding box center [1088, 13] width 22 height 10
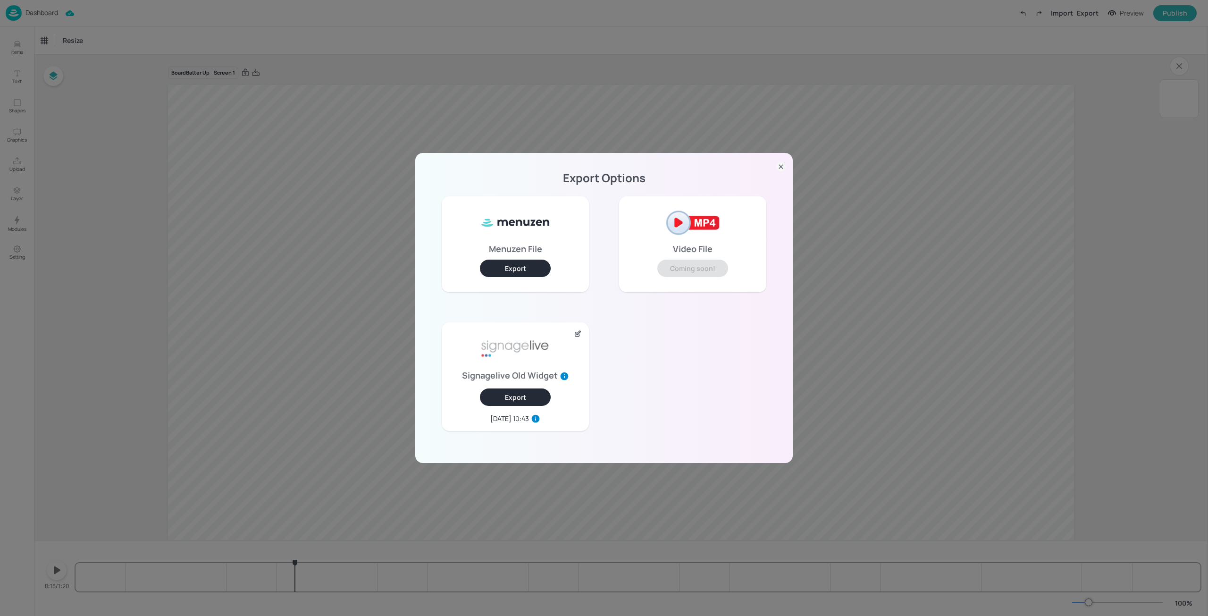
drag, startPoint x: 782, startPoint y: 166, endPoint x: 967, endPoint y: 98, distance: 197.1
click at [781, 166] on icon at bounding box center [780, 166] width 9 height 9
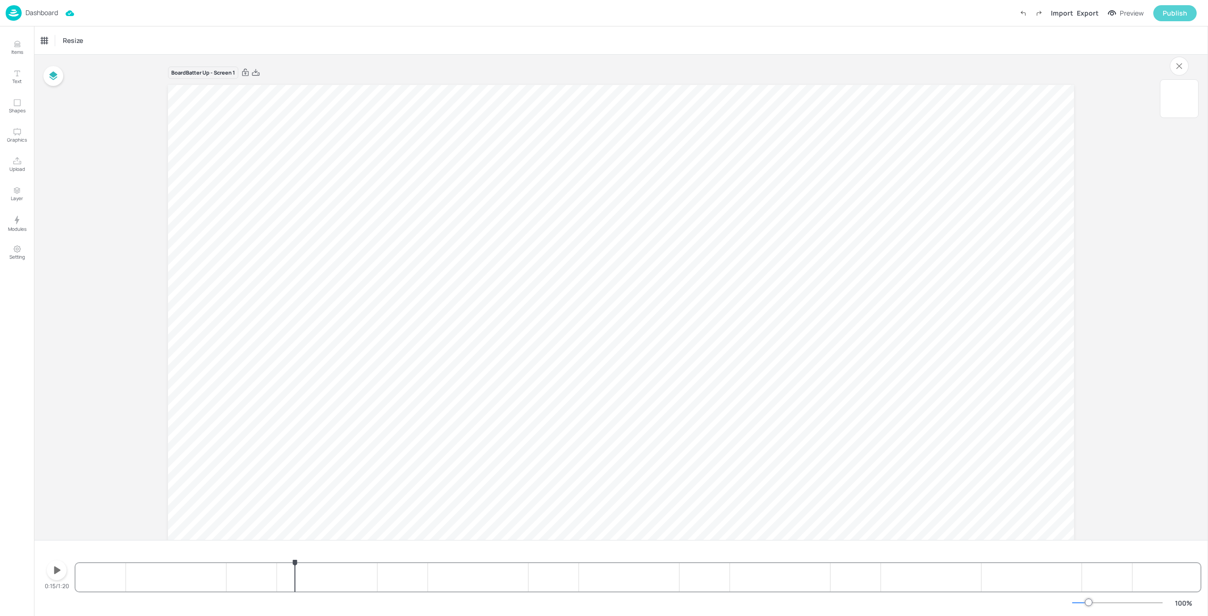
click at [1173, 19] on button "Publish" at bounding box center [1174, 13] width 43 height 16
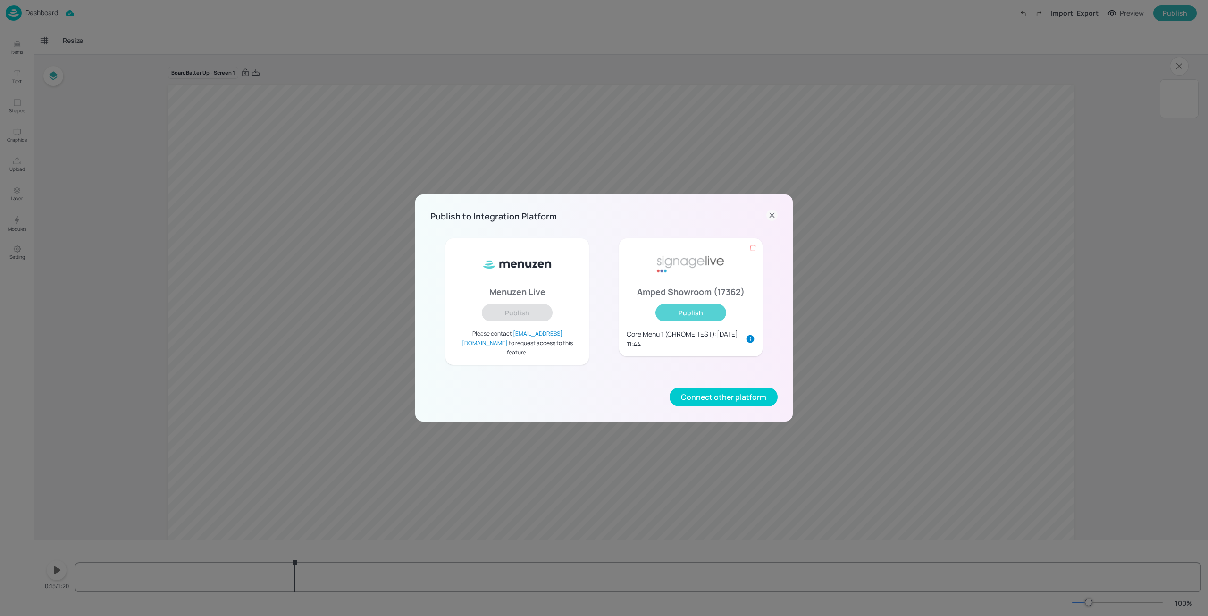
click at [702, 319] on button "Publish" at bounding box center [691, 312] width 71 height 17
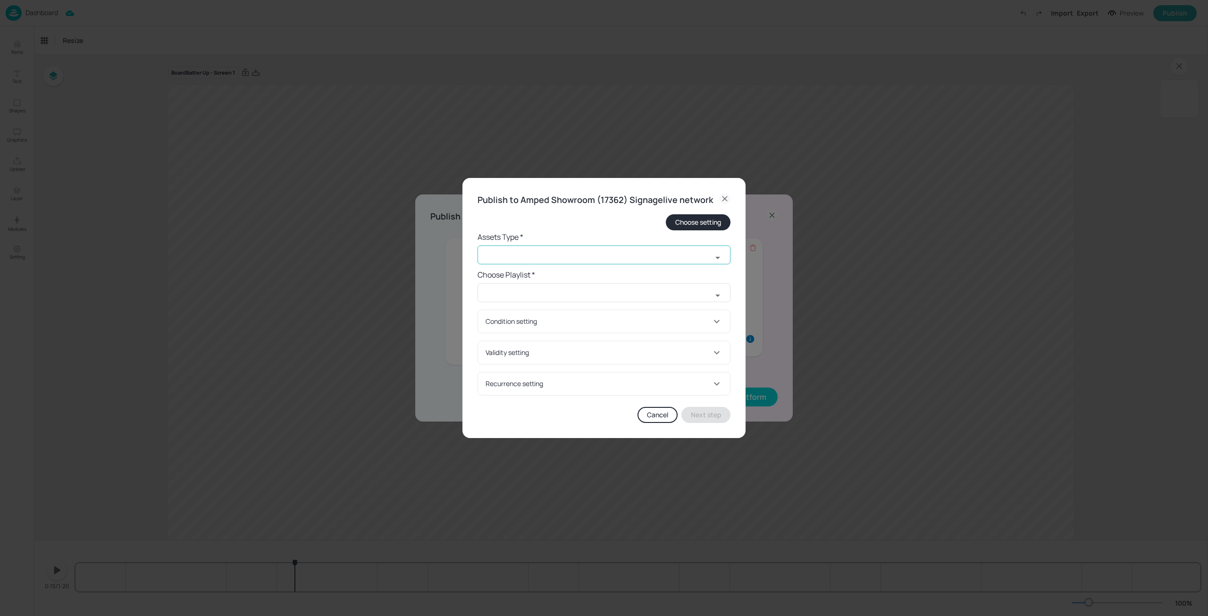
click at [546, 259] on input "text" at bounding box center [595, 254] width 235 height 19
click at [523, 277] on li "widget" at bounding box center [604, 276] width 253 height 16
type input "widget"
click at [534, 294] on input "text" at bounding box center [595, 292] width 235 height 19
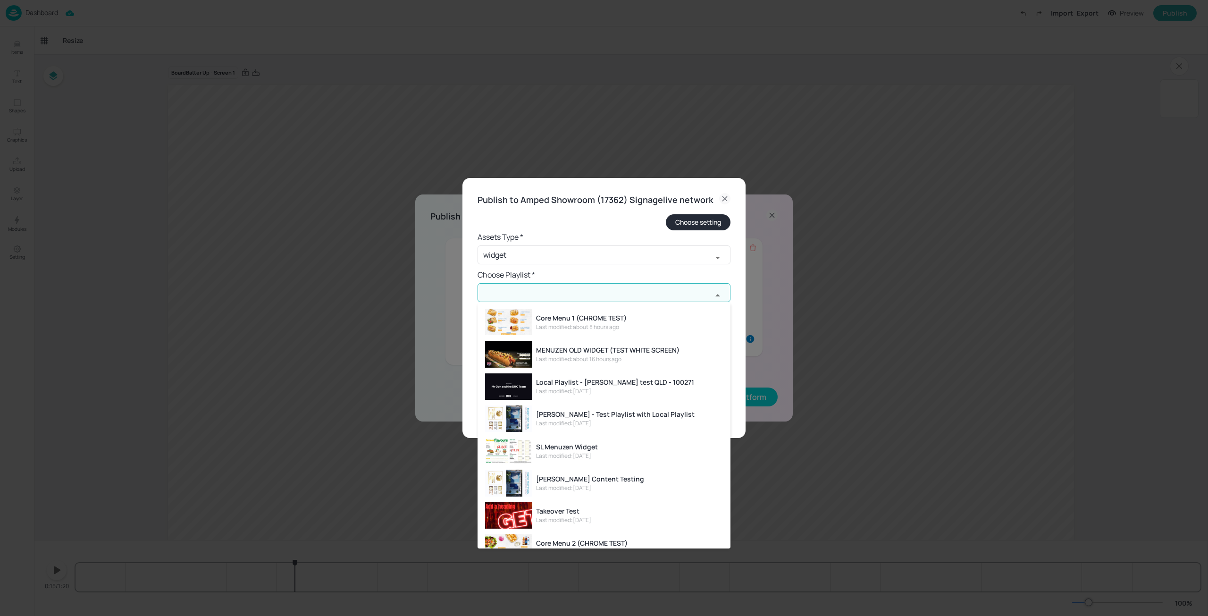
scroll to position [94, 0]
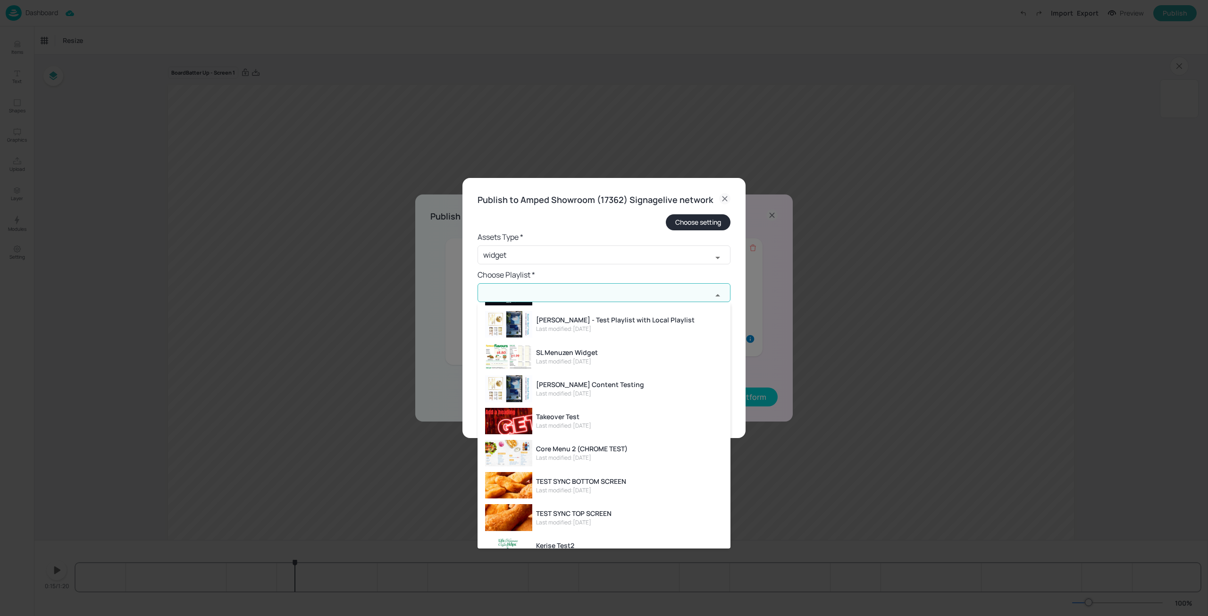
click at [596, 455] on div "Last modified: [DATE]" at bounding box center [582, 458] width 92 height 8
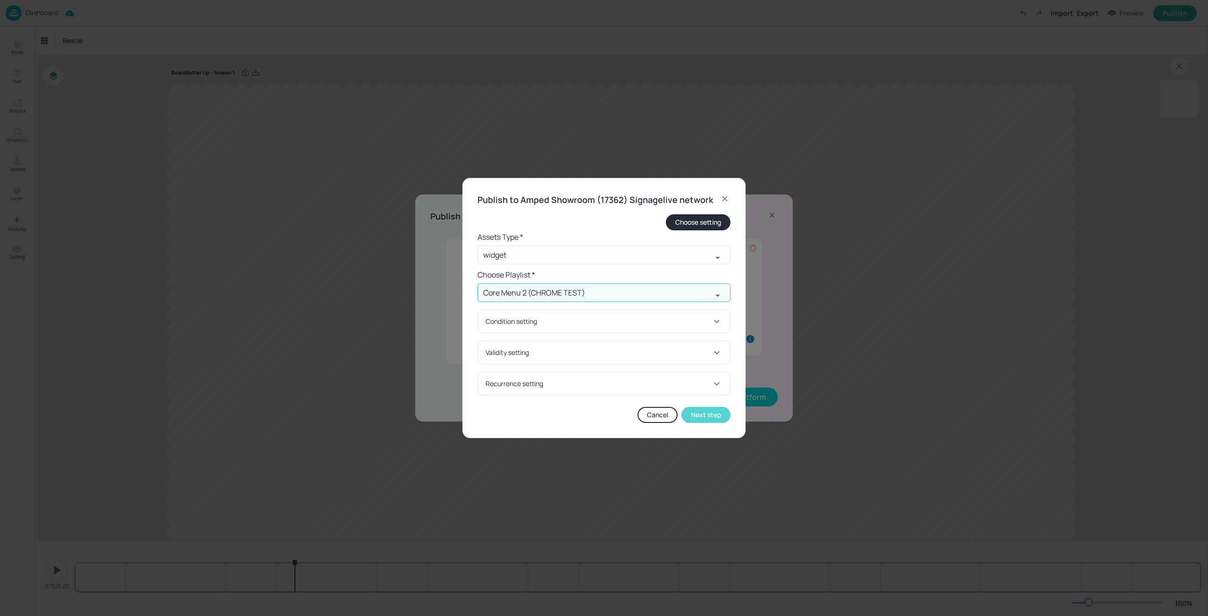
click at [705, 412] on button "Next step" at bounding box center [705, 415] width 49 height 16
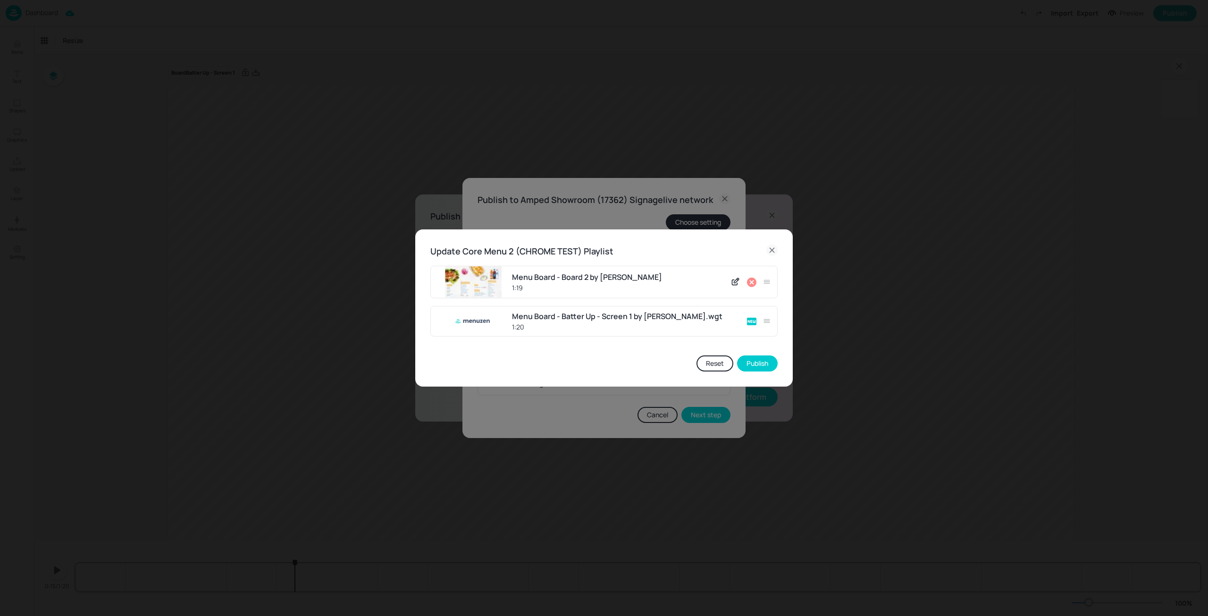
click at [773, 247] on icon at bounding box center [771, 249] width 11 height 11
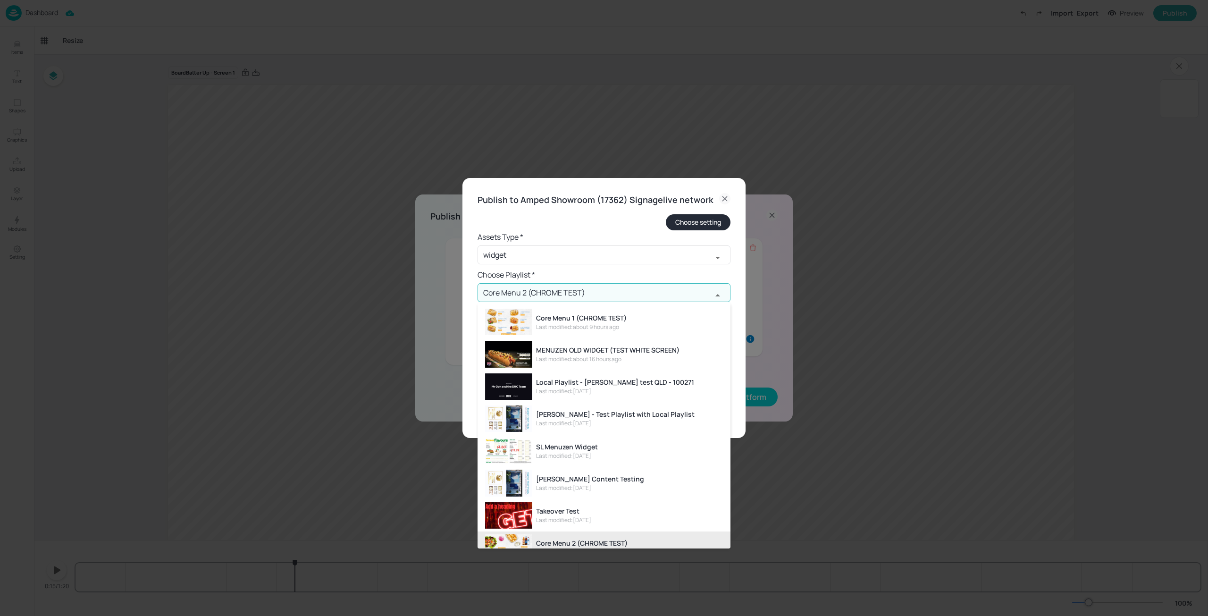
click at [658, 292] on input "Core Menu 2 (CHROME TEST)" at bounding box center [595, 292] width 235 height 19
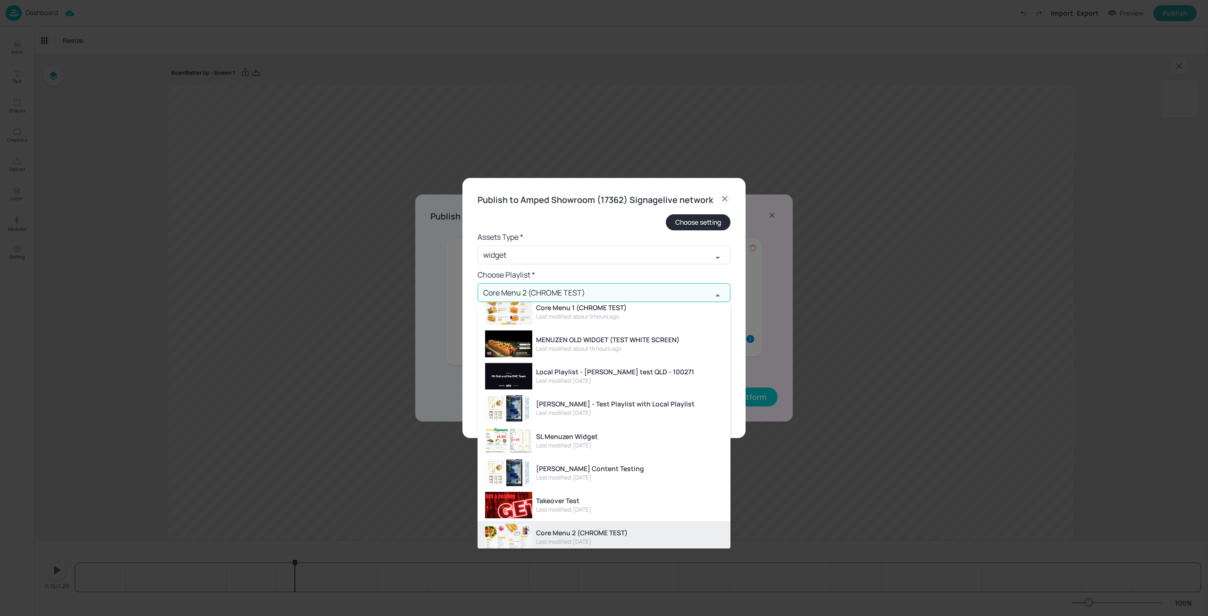
click at [639, 323] on li "Core Menu 1 (CHROME TEST) Last modified: about 9 hours ago" at bounding box center [604, 311] width 253 height 32
type input "Core Menu 1 (CHROME TEST)"
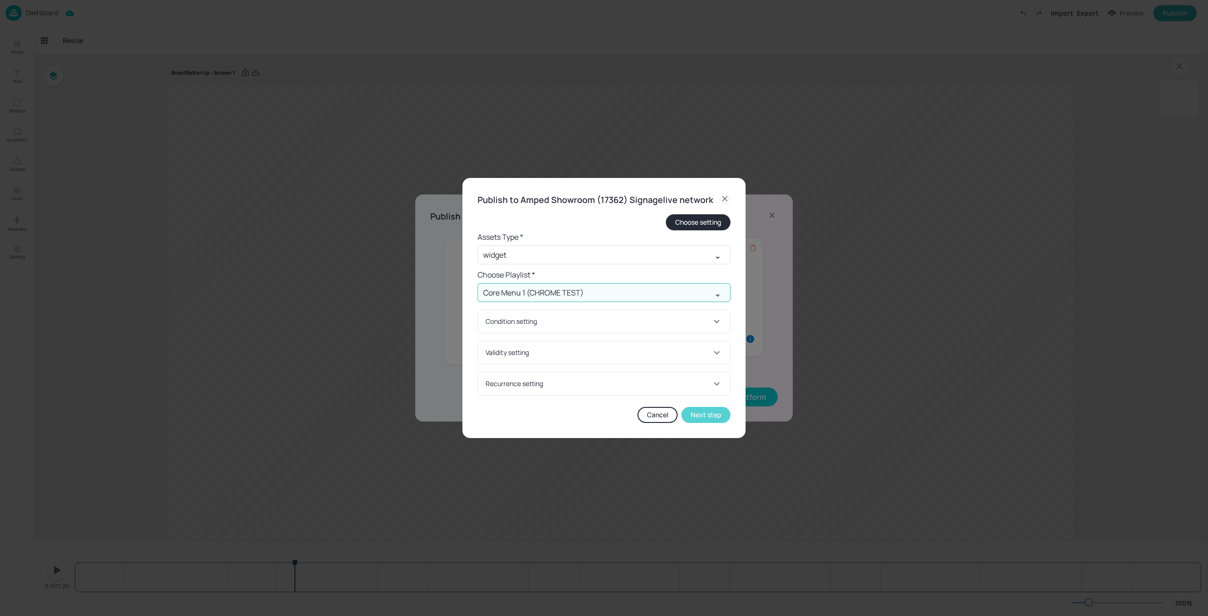
click at [711, 415] on button "Next step" at bounding box center [705, 415] width 49 height 16
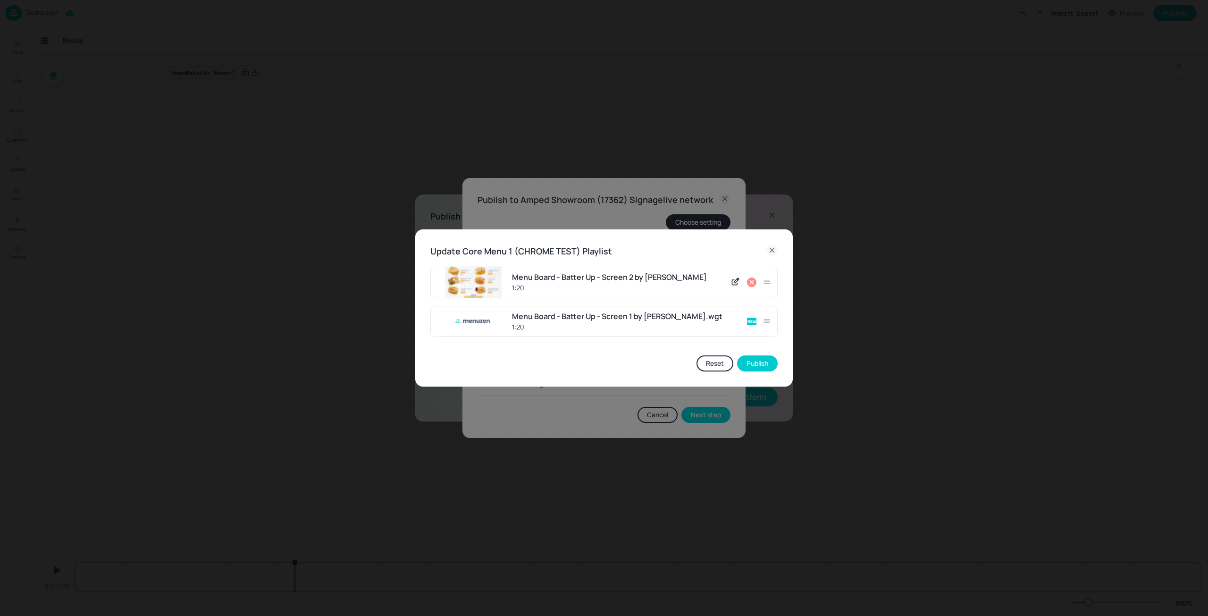
click at [754, 286] on icon at bounding box center [751, 281] width 9 height 9
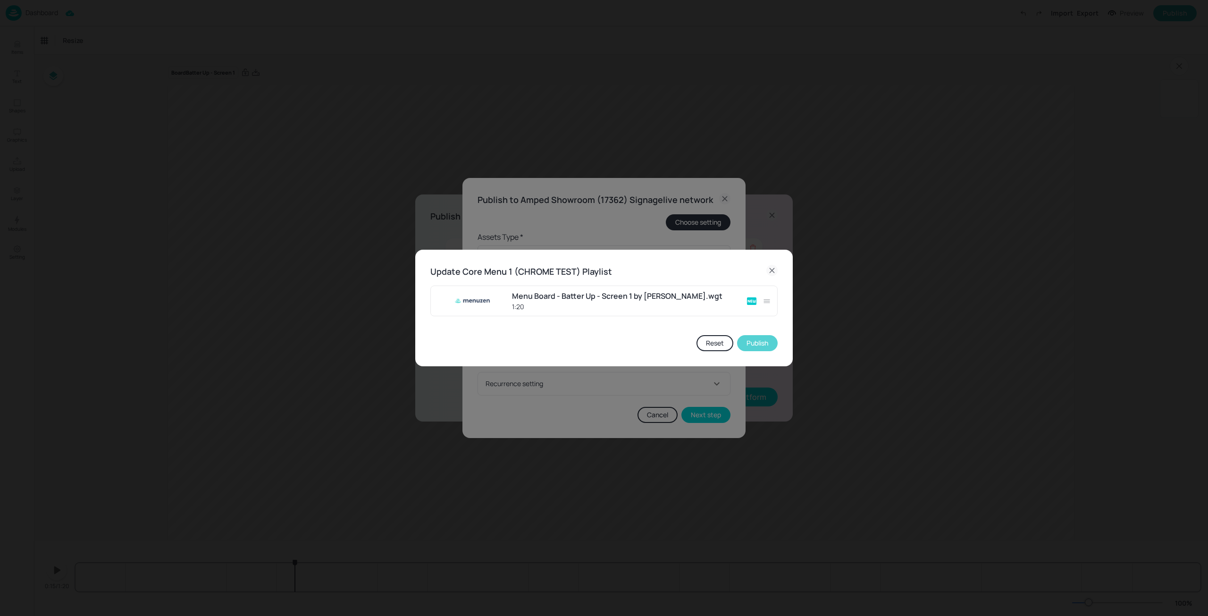
click at [764, 341] on button "Publish" at bounding box center [757, 343] width 41 height 16
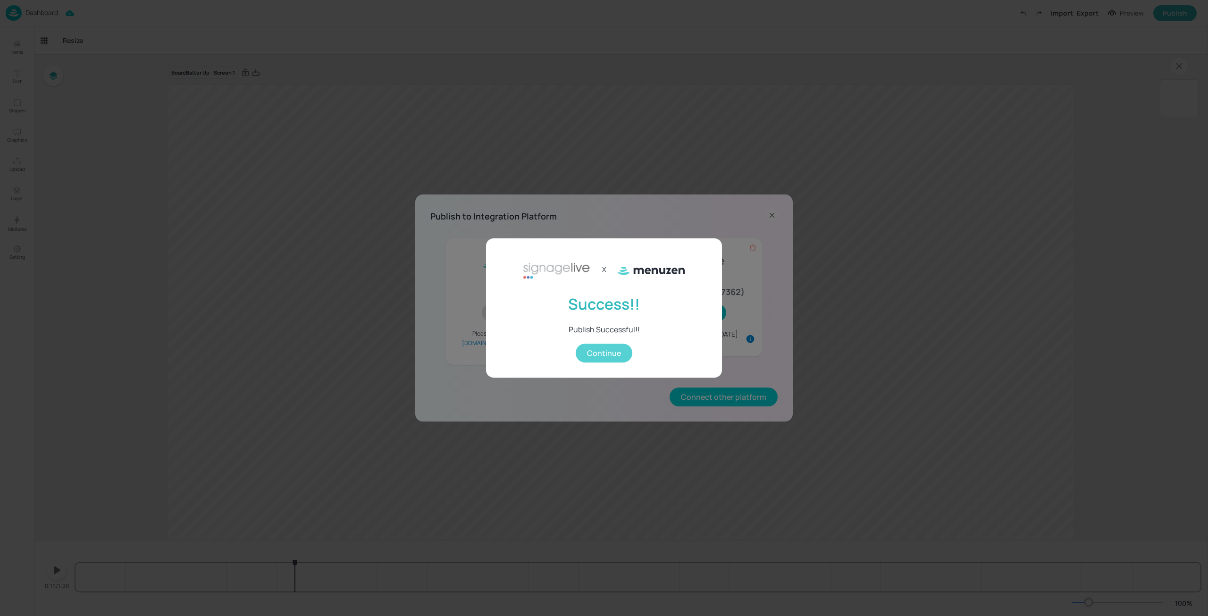
click at [615, 349] on button "Continue" at bounding box center [604, 353] width 57 height 19
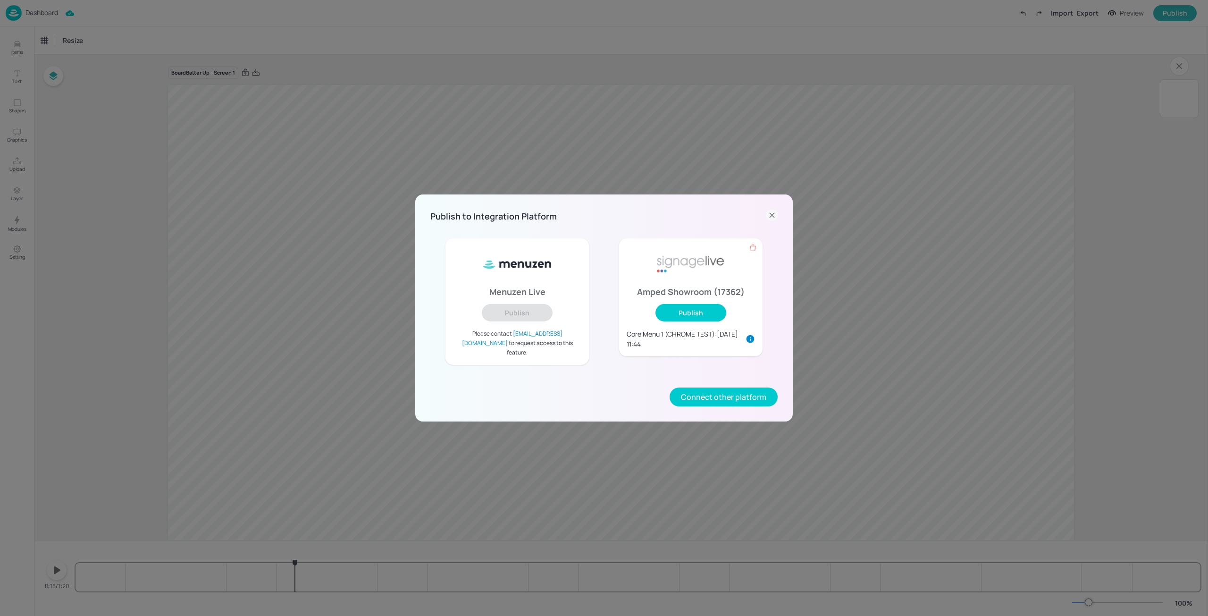
click at [770, 219] on icon at bounding box center [771, 215] width 11 height 11
